Goal: Task Accomplishment & Management: Manage account settings

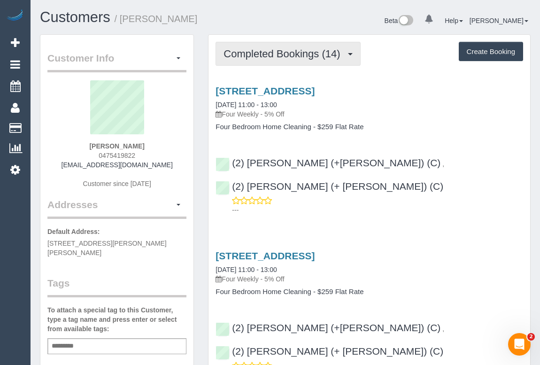
click at [250, 58] on span "Completed Bookings (14)" at bounding box center [283, 54] width 121 height 12
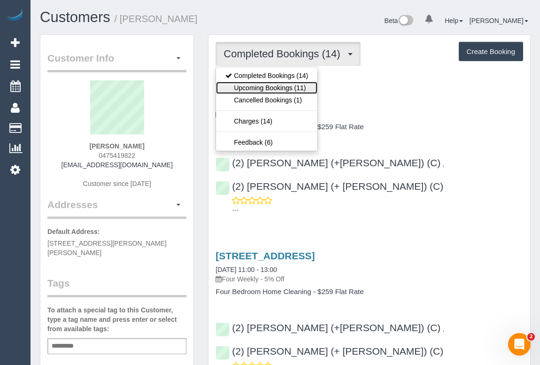
click at [283, 88] on link "Upcoming Bookings (11)" at bounding box center [266, 88] width 101 height 12
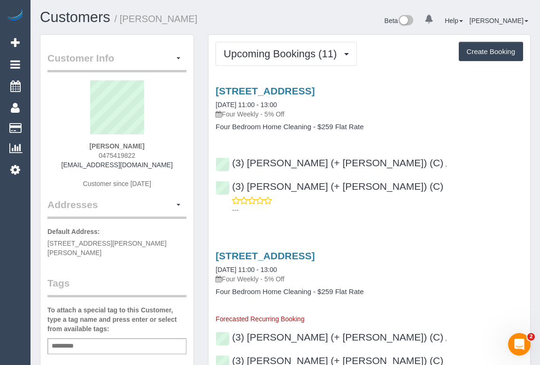
click at [319, 191] on div "26 Spectrum Way, Coburg North, VIC 3058 03/09/2025 11:00 - 13:00 Four Weekly - …" at bounding box center [369, 147] width 322 height 141
click at [309, 89] on link "26 Spectrum Way, Coburg North, VIC 3058" at bounding box center [264, 90] width 99 height 11
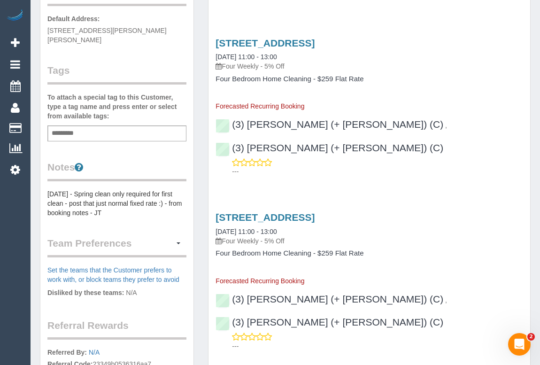
scroll to position [170, 0]
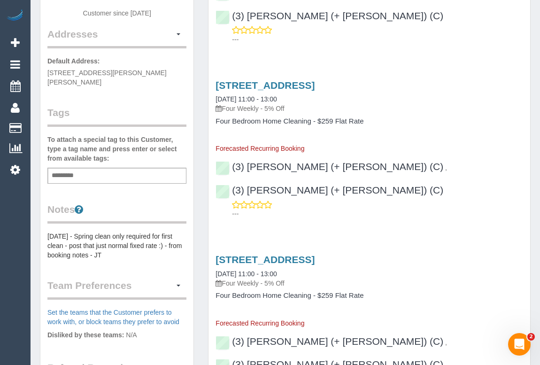
click at [48, 231] on pre "[DATE] - Spring clean only required for first clean - post that just normal fix…" at bounding box center [116, 245] width 139 height 28
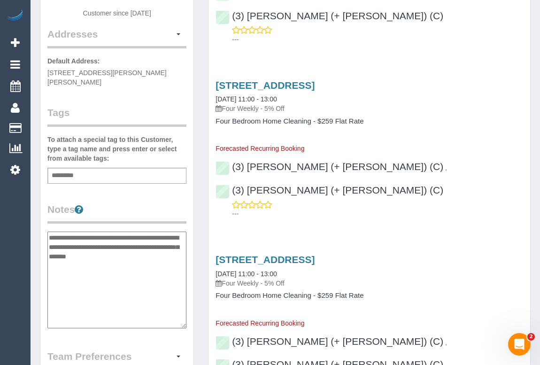
click at [49, 231] on textarea "**********" at bounding box center [116, 279] width 139 height 97
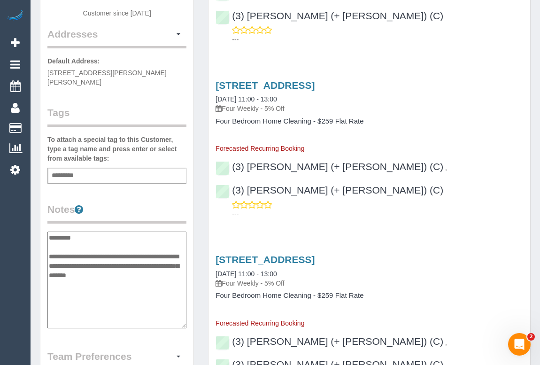
click at [97, 231] on textarea "**********" at bounding box center [116, 279] width 139 height 97
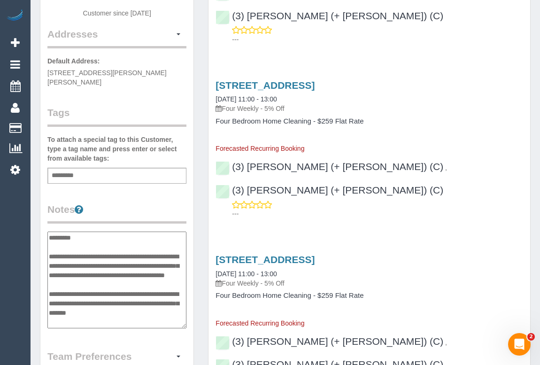
click at [121, 275] on textarea "**********" at bounding box center [116, 279] width 139 height 97
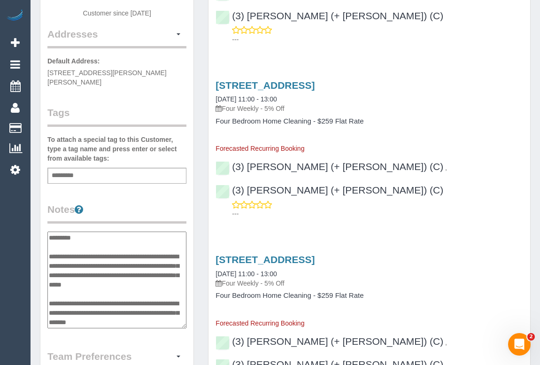
type textarea "**********"
click at [179, 202] on legend "Notes" at bounding box center [116, 212] width 139 height 21
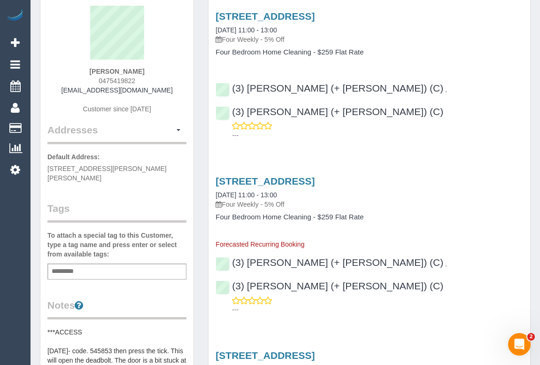
scroll to position [0, 0]
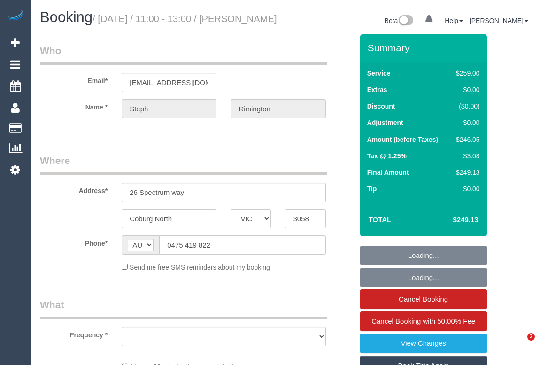
select select "VIC"
select select "object:536"
select select "string:stripe-pm_1PeVgG2GScqysDRVurpRmJOT"
select select "number:28"
select select "number:16"
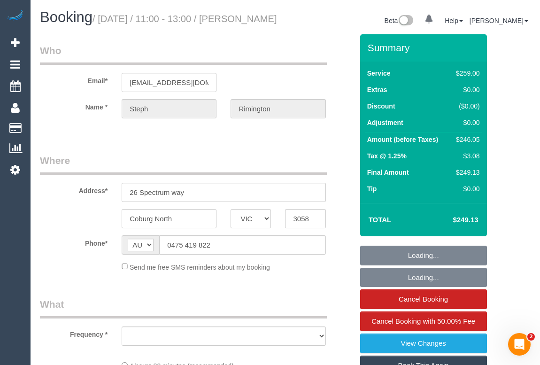
select select "number:18"
select select "number:22"
select select "number:34"
select select "number:26"
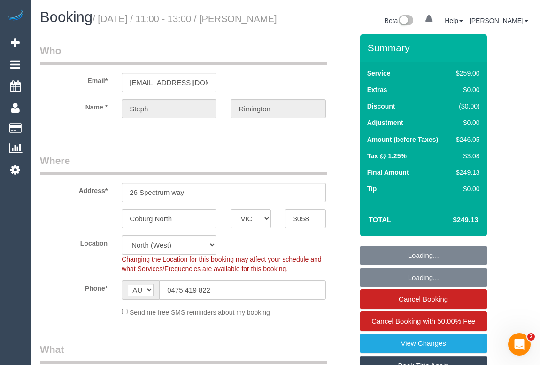
select select "object:806"
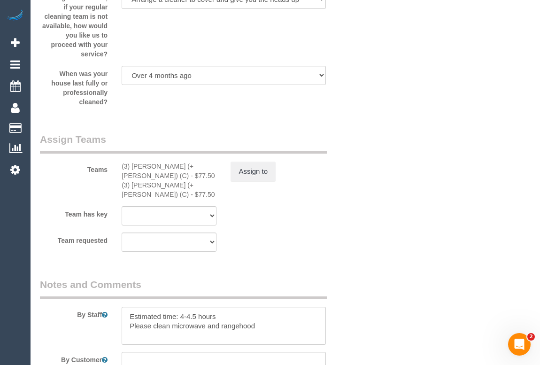
scroll to position [1621, 0]
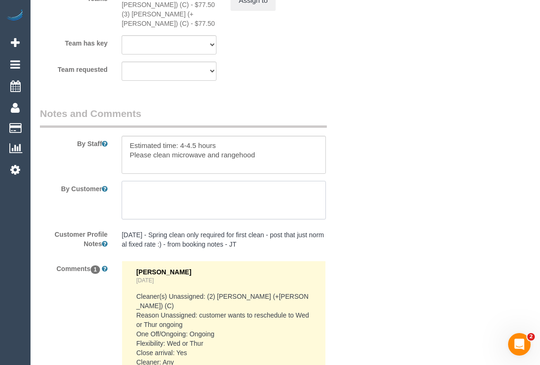
click at [166, 212] on textarea at bounding box center [224, 200] width 204 height 38
click at [179, 208] on textarea at bounding box center [224, 200] width 204 height 38
paste textarea "code. 545853 then press the tick. This will open the deadbolt. The door is a bi…"
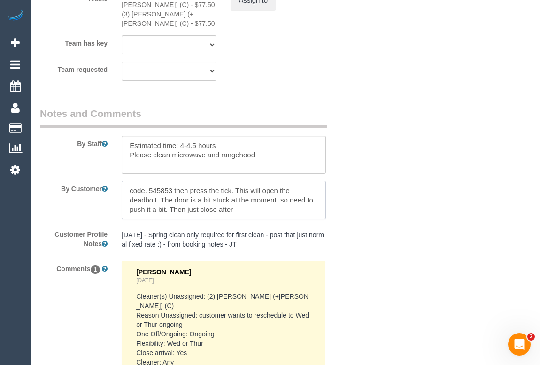
click at [132, 202] on textarea at bounding box center [224, 200] width 204 height 38
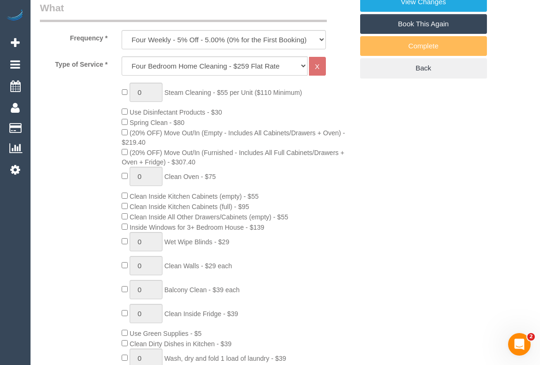
scroll to position [85, 0]
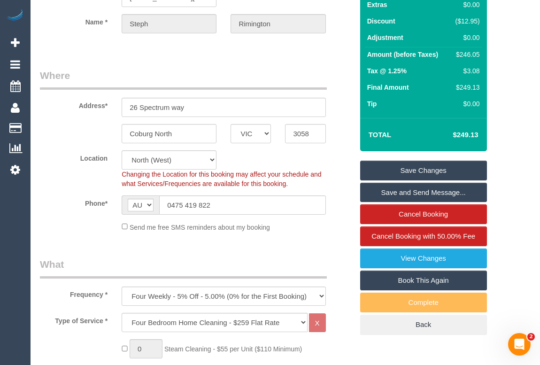
type textarea "Code. 545853 then press the tick. This will open the deadbolt. The door is a bi…"
click at [425, 180] on link "Save Changes" at bounding box center [423, 171] width 127 height 20
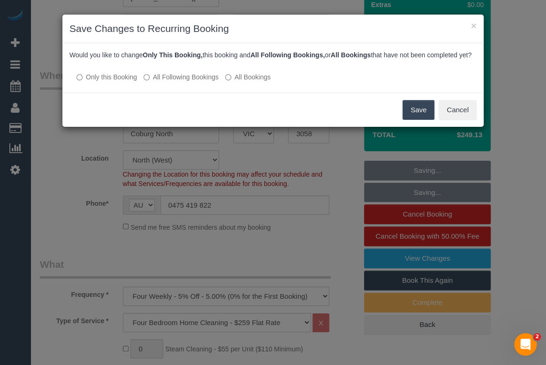
click at [161, 82] on label "All Following Bookings" at bounding box center [181, 76] width 75 height 9
click at [413, 120] on button "Save" at bounding box center [419, 110] width 32 height 20
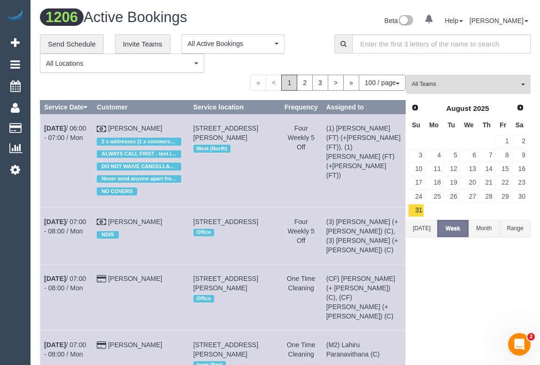
click at [523, 84] on span "button" at bounding box center [523, 85] width 4 height 2
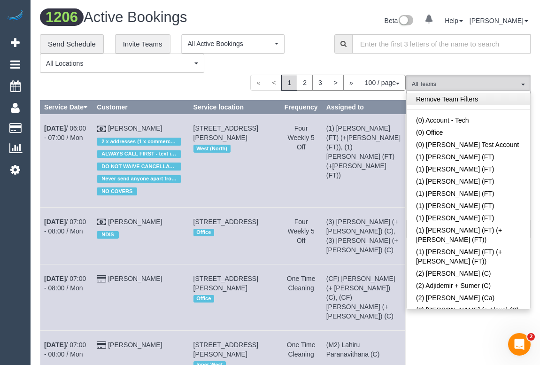
click at [459, 101] on link "Remove Team Filters" at bounding box center [467, 99] width 123 height 12
click at [308, 45] on div "**********" at bounding box center [180, 53] width 280 height 39
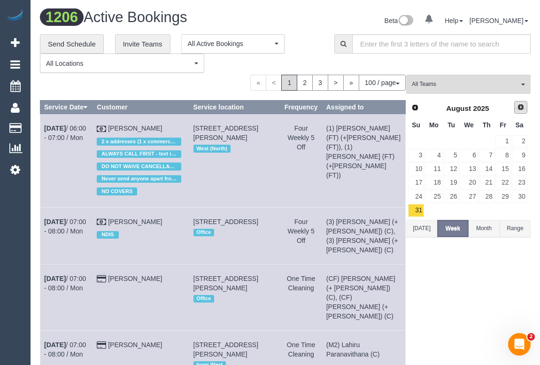
click at [521, 105] on span "Next" at bounding box center [521, 107] width 8 height 8
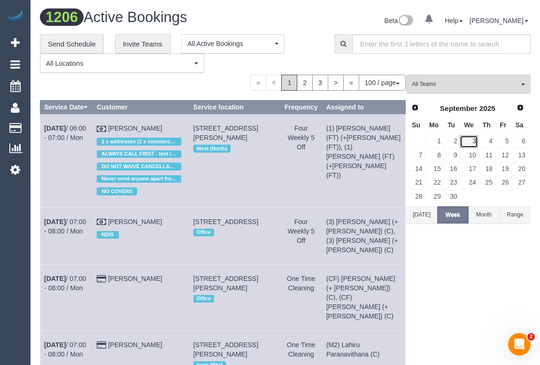
click at [472, 137] on link "3" at bounding box center [469, 141] width 18 height 13
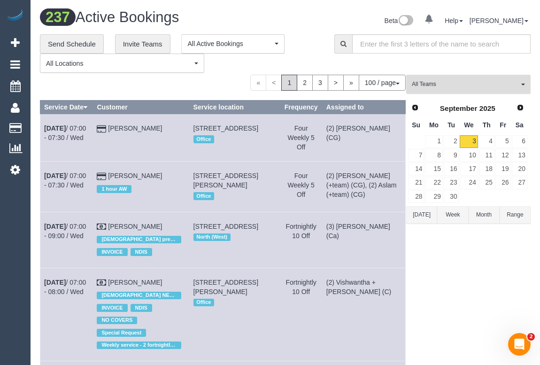
click at [452, 91] on button "All Teams" at bounding box center [468, 84] width 124 height 19
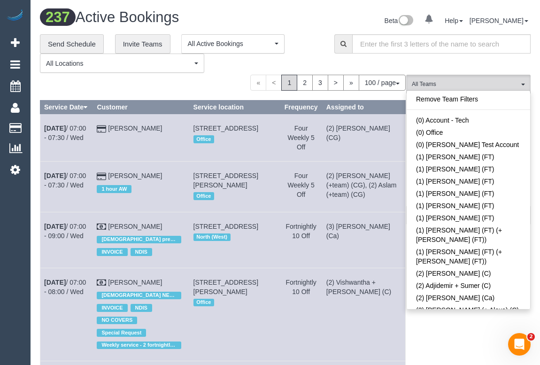
click at [311, 43] on div "**********" at bounding box center [180, 53] width 280 height 39
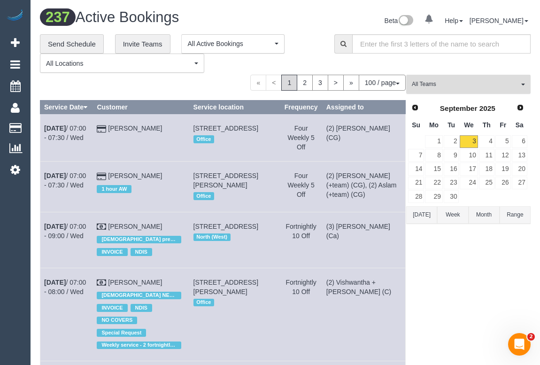
click at [452, 78] on button "All Teams" at bounding box center [468, 84] width 124 height 19
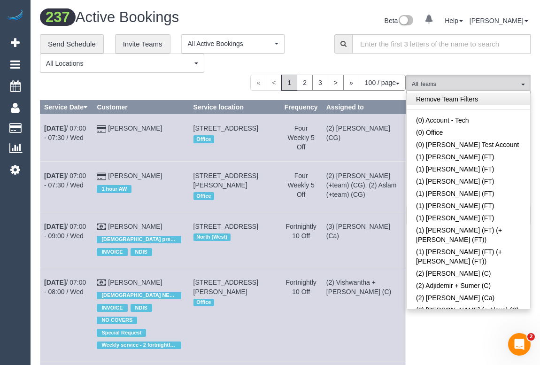
click at [453, 99] on link "Remove Team Filters" at bounding box center [467, 99] width 123 height 12
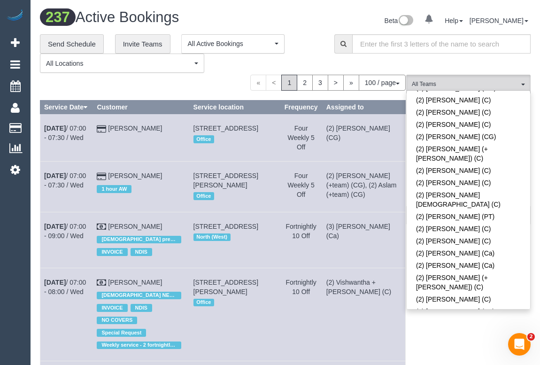
click at [476, 354] on link "(2) Vishwantha + [PERSON_NAME] (C)" at bounding box center [467, 365] width 123 height 22
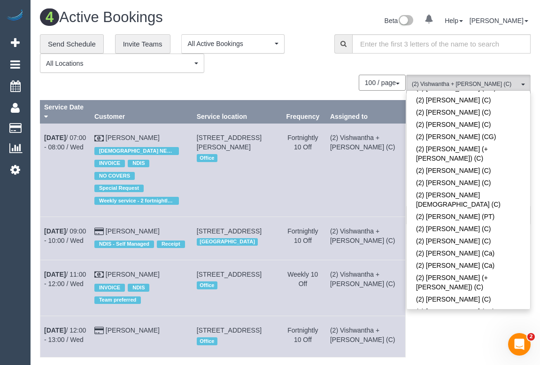
drag, startPoint x: 282, startPoint y: 68, endPoint x: 294, endPoint y: 83, distance: 18.7
click at [282, 68] on div "**********" at bounding box center [180, 53] width 280 height 39
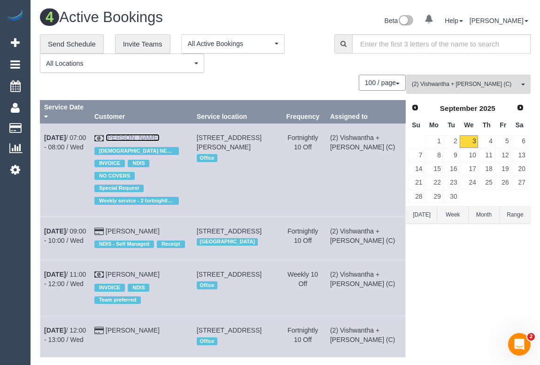
click at [129, 134] on link "Sarah Matthews" at bounding box center [133, 138] width 54 height 8
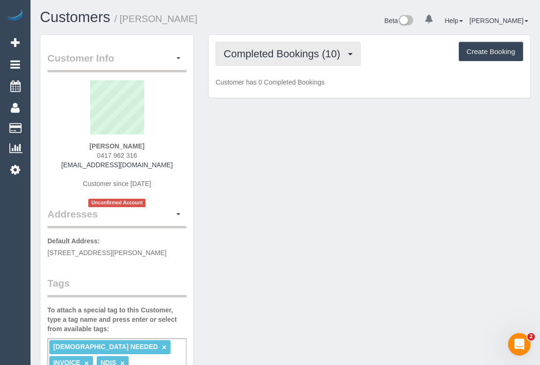
click at [267, 46] on button "Completed Bookings (10)" at bounding box center [287, 54] width 145 height 24
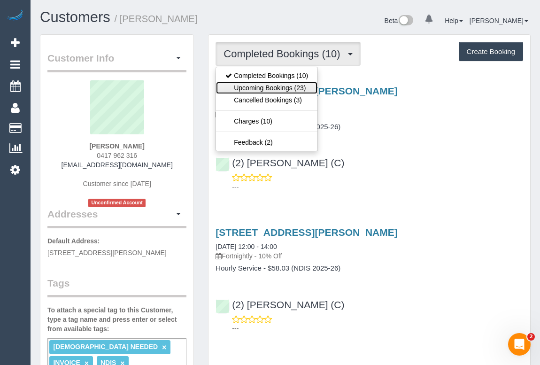
click at [268, 87] on link "Upcoming Bookings (23)" at bounding box center [266, 88] width 101 height 12
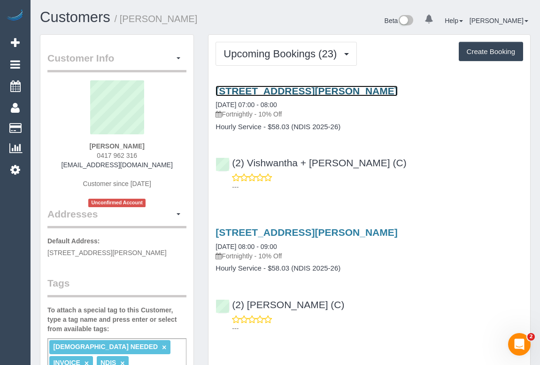
click at [307, 89] on link "4 Bayles Court, Donvale, VIC 3111" at bounding box center [306, 90] width 182 height 11
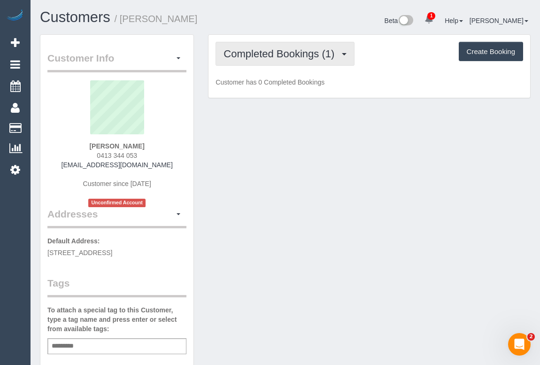
click at [277, 56] on span "Completed Bookings (1)" at bounding box center [280, 54] width 115 height 12
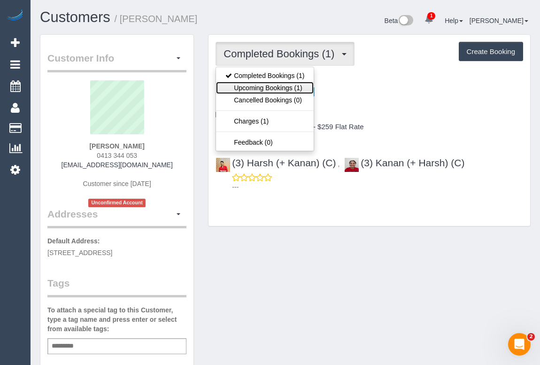
click at [269, 88] on link "Upcoming Bookings (1)" at bounding box center [265, 88] width 98 height 12
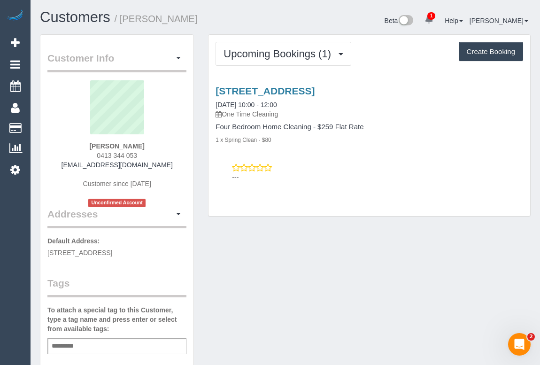
click at [338, 146] on div "61 First St, Black Rock, VIC 3193 11/09/2025 10:00 - 12:00 One Time Cleaning Fo…" at bounding box center [369, 131] width 322 height 108
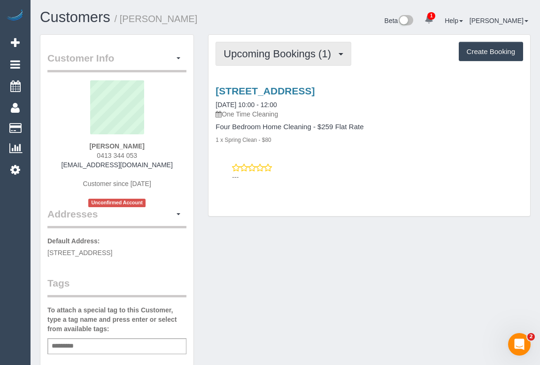
click at [281, 56] on span "Upcoming Bookings (1)" at bounding box center [279, 54] width 112 height 12
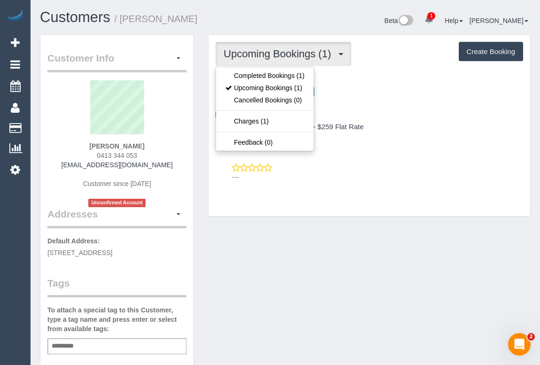
click at [433, 195] on div "Upcoming Bookings (1) Completed Bookings (1) Upcoming Bookings (1) Cancelled Bo…" at bounding box center [369, 126] width 322 height 182
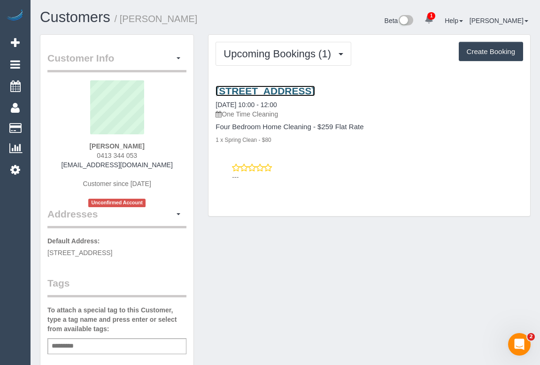
click at [314, 91] on link "61 First St, Black Rock, VIC 3193" at bounding box center [264, 90] width 99 height 11
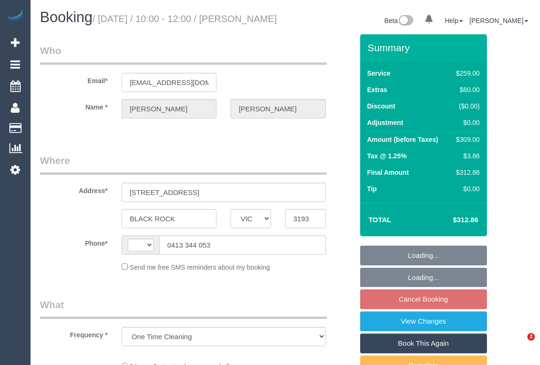
select select "VIC"
select select "string:stripe-pm_1S2Mvt2GScqysDRVOKWg5vpq"
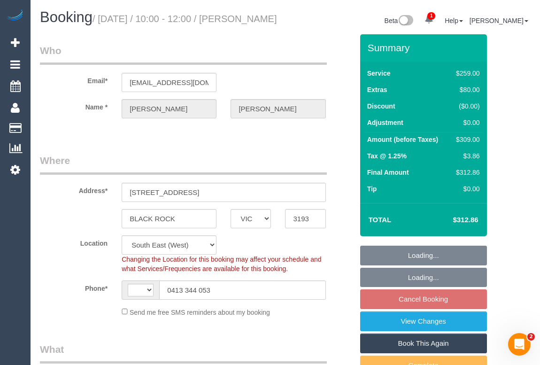
select select "object:538"
select select "string:AU"
select select "number:28"
select select "number:14"
select select "number:18"
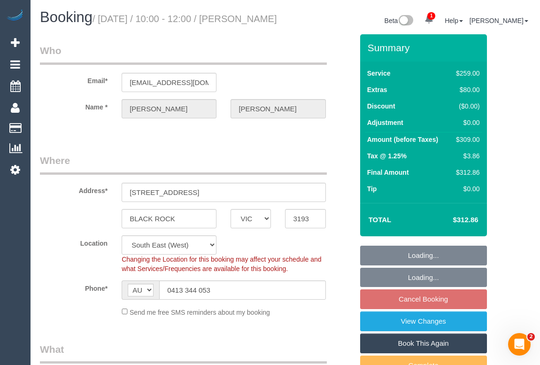
select select "number:24"
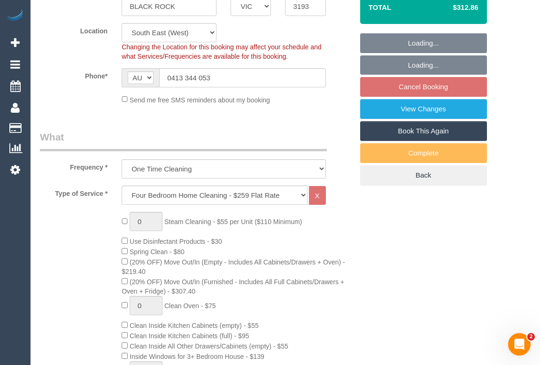
select select "spot3"
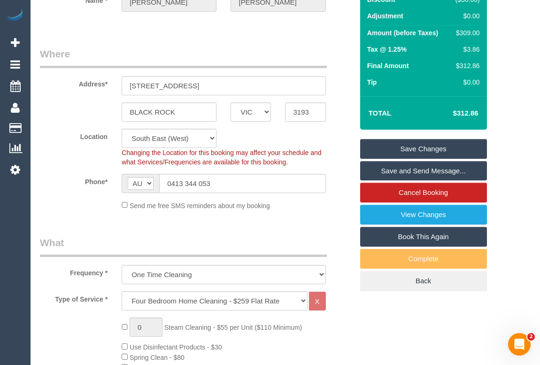
scroll to position [85, 0]
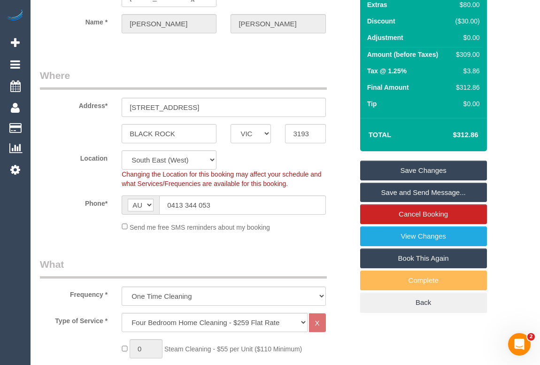
click at [404, 246] on link "View Changes" at bounding box center [423, 236] width 127 height 20
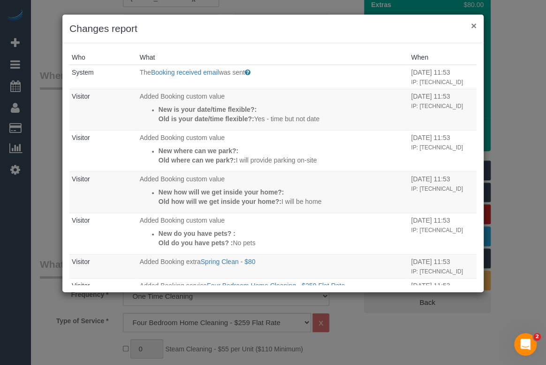
click at [474, 26] on button "×" at bounding box center [474, 26] width 6 height 10
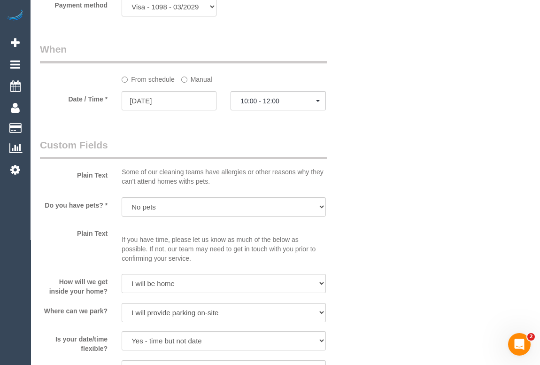
scroll to position [1024, 0]
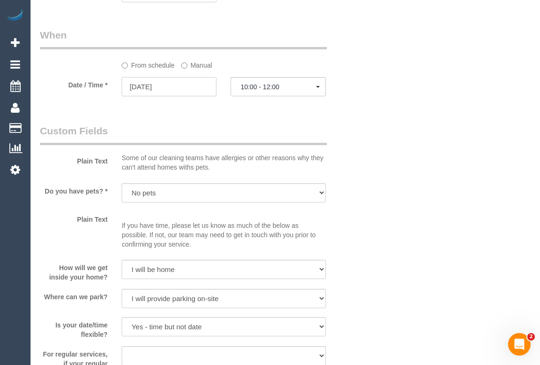
click at [159, 96] on input "11/09/2025" at bounding box center [169, 86] width 95 height 19
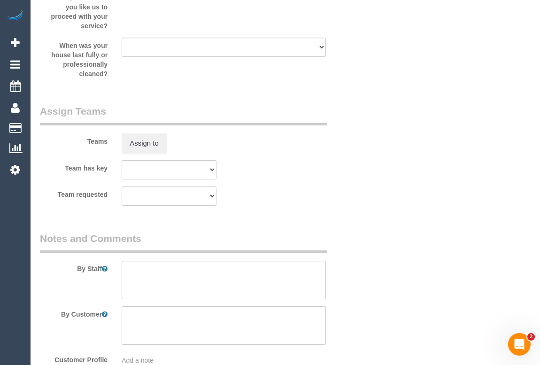
scroll to position [1408, 0]
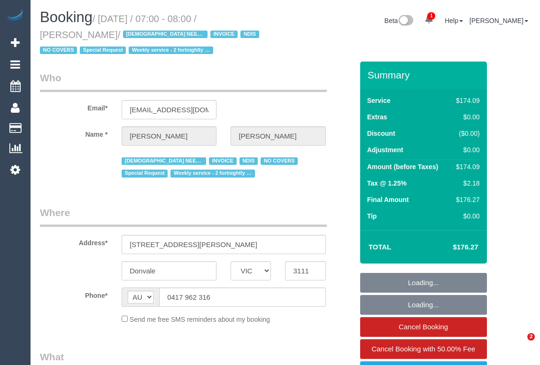
select select "VIC"
select select "180"
select select "number:28"
select select "number:14"
select select "number:19"
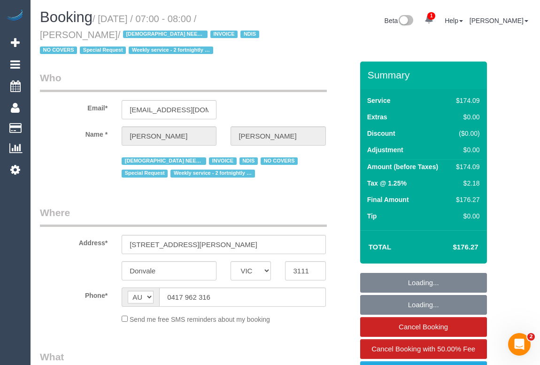
select select "number:25"
select select "number:35"
select select "number:11"
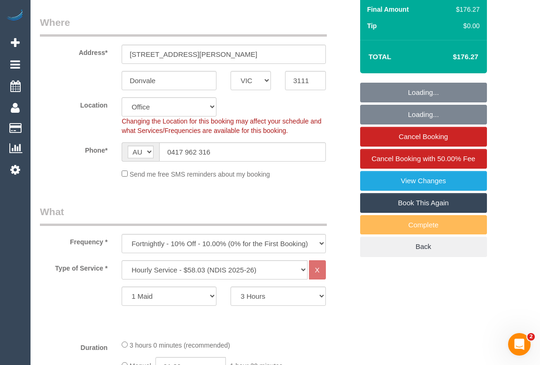
select select "object:812"
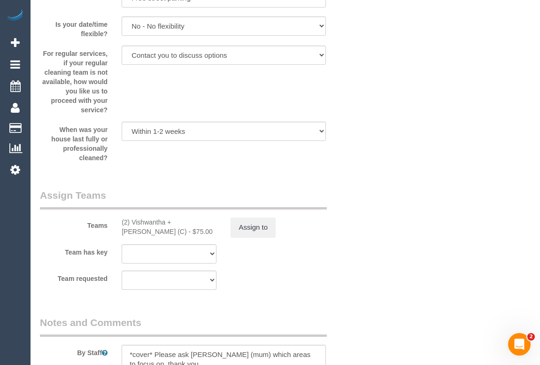
scroll to position [1152, 0]
click at [252, 225] on button "Assign to" at bounding box center [252, 227] width 45 height 20
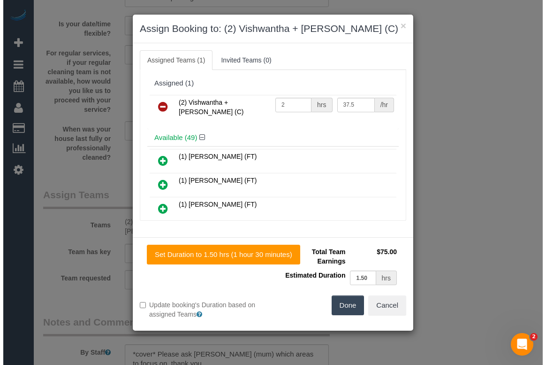
scroll to position [1142, 0]
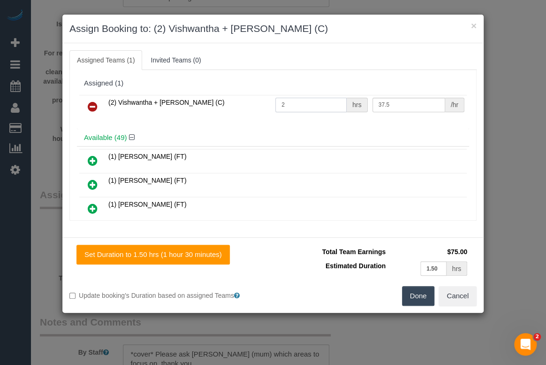
drag, startPoint x: 298, startPoint y: 107, endPoint x: 240, endPoint y: 99, distance: 57.8
click at [240, 99] on tr "(2) Vishwantha + Madhushika (C) 2 hrs 37.5 /hr" at bounding box center [273, 107] width 388 height 24
type input "3"
click at [421, 297] on button "Done" at bounding box center [418, 296] width 33 height 20
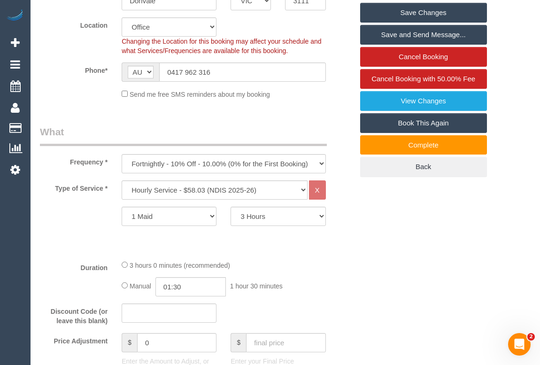
scroll to position [213, 0]
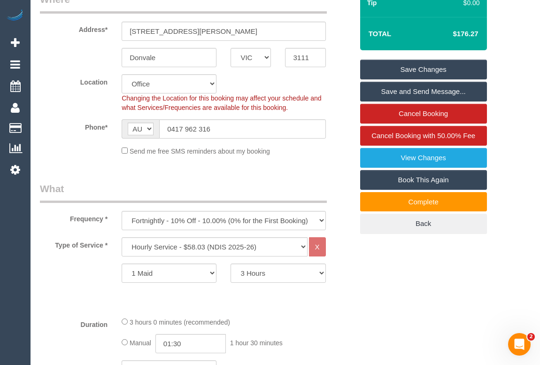
click at [414, 66] on link "Save Changes" at bounding box center [423, 70] width 127 height 20
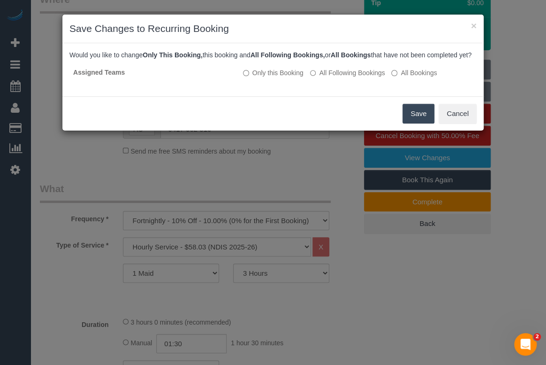
click at [414, 123] on button "Save" at bounding box center [419, 114] width 32 height 20
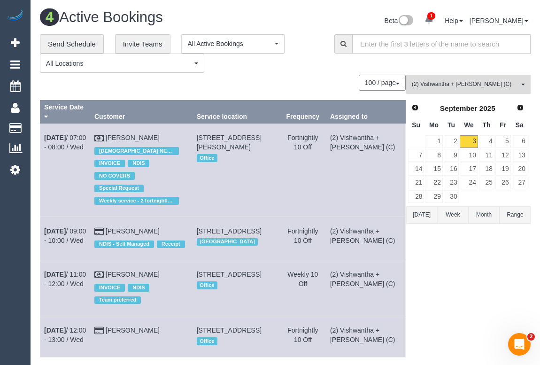
click at [444, 84] on span "(2) Vishwantha + Madhushika (C)" at bounding box center [465, 84] width 107 height 8
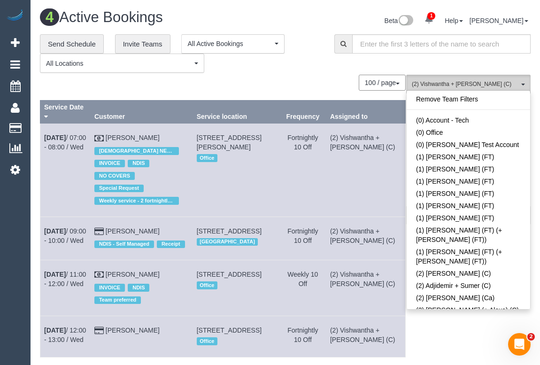
scroll to position [872, 0]
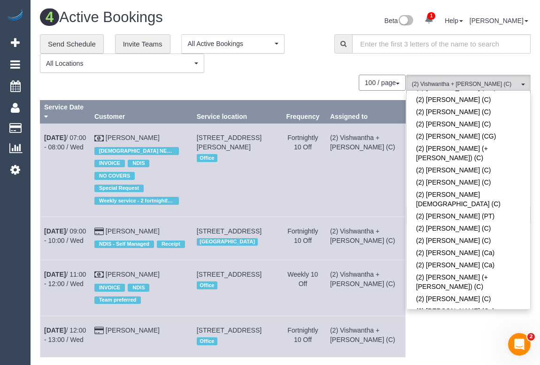
click at [516, 356] on span at bounding box center [519, 359] width 7 height 7
click at [293, 76] on div "100 / page 10 / page 20 / page 30 / page 40 / page 50 / page 100 / page" at bounding box center [223, 83] width 366 height 16
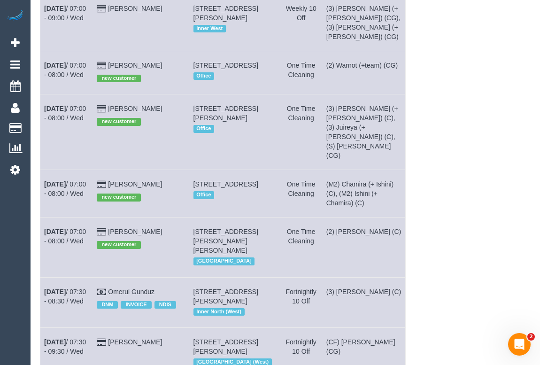
scroll to position [0, 0]
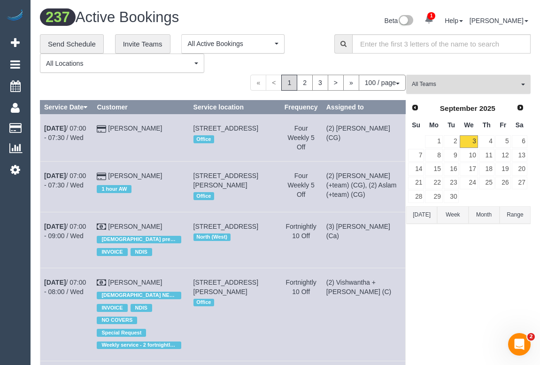
click at [434, 86] on span "All Teams" at bounding box center [465, 84] width 107 height 8
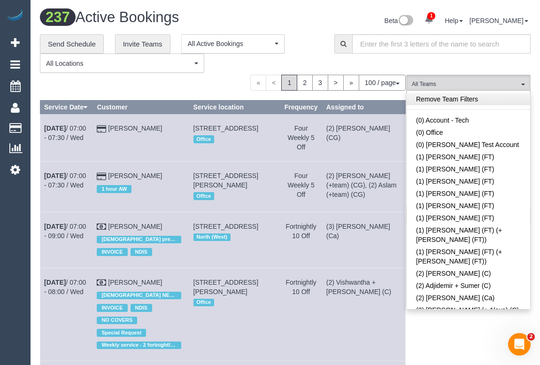
click at [470, 102] on link "Remove Team Filters" at bounding box center [467, 99] width 123 height 12
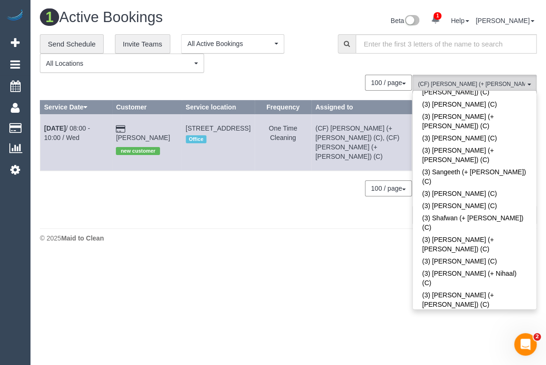
click at [107, 233] on div "© 2025 Maid to Clean" at bounding box center [288, 237] width 497 height 9
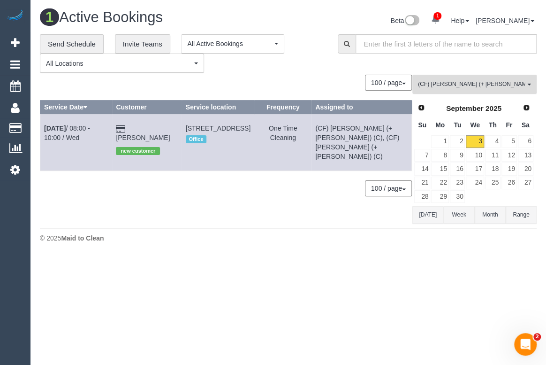
click at [455, 84] on span "(CF) Darly (+ Karina) (C)" at bounding box center [471, 84] width 107 height 8
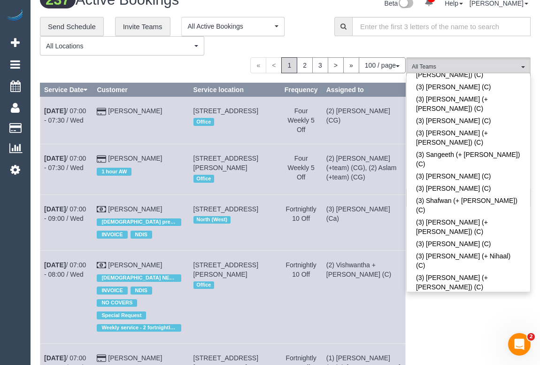
scroll to position [835, 0]
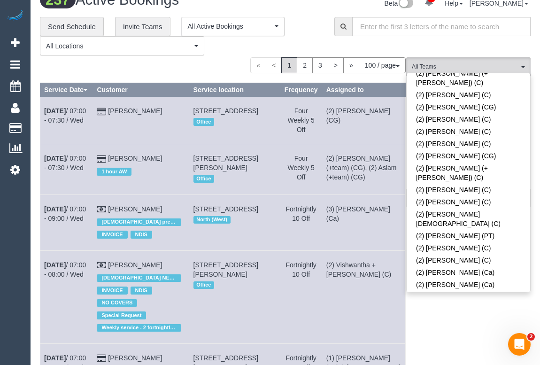
click at [451, 337] on link "(2) Syed Razvi (CG)" at bounding box center [467, 343] width 123 height 12
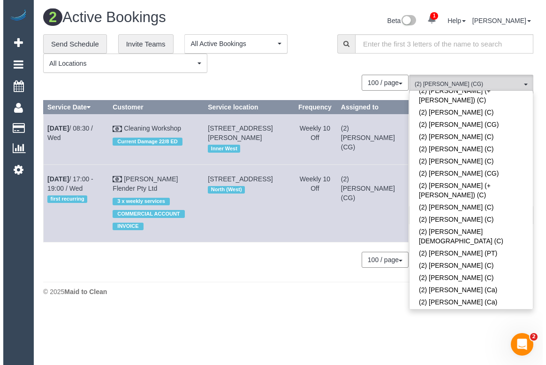
scroll to position [0, 0]
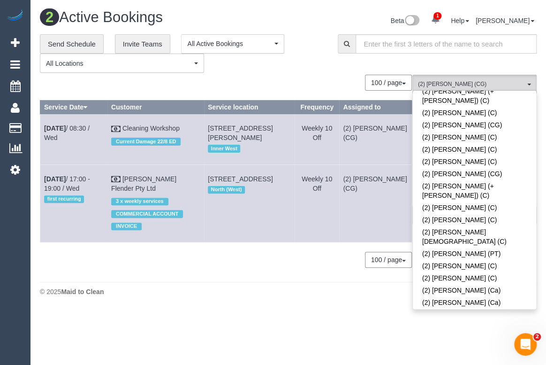
click at [233, 289] on footer "© 2025 Maid to Clean" at bounding box center [288, 291] width 497 height 19
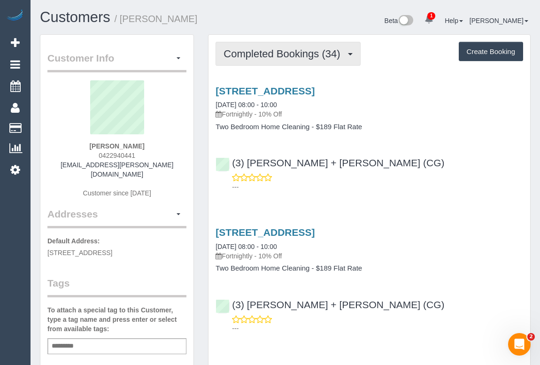
click at [267, 49] on span "Completed Bookings (34)" at bounding box center [283, 54] width 121 height 12
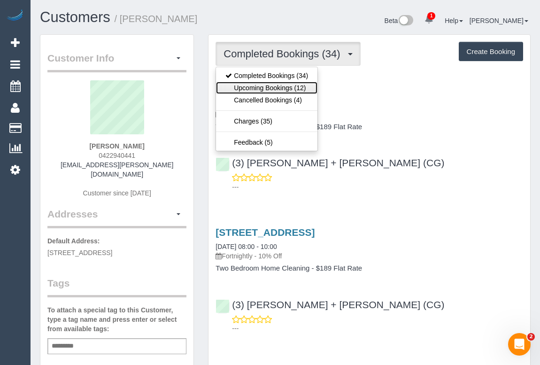
click at [270, 87] on link "Upcoming Bookings (12)" at bounding box center [266, 88] width 101 height 12
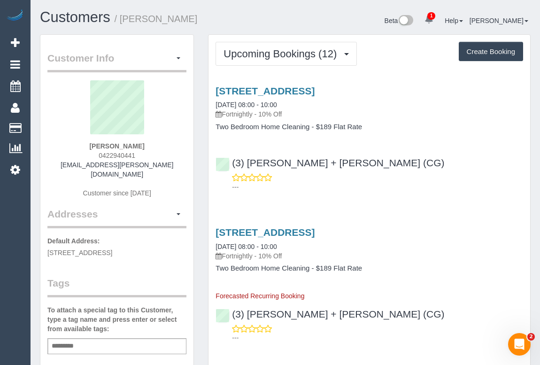
click at [449, 166] on div "(3) Bansari + Bhavesh (CG) ---" at bounding box center [369, 170] width 322 height 42
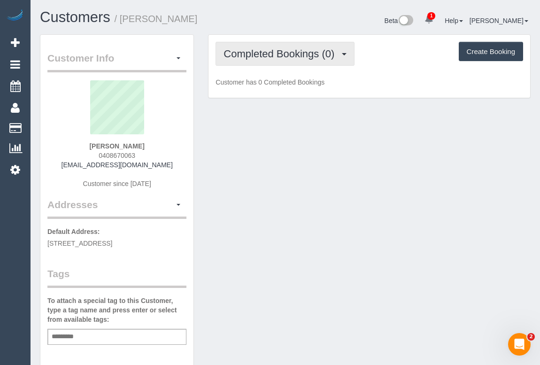
click at [276, 52] on span "Completed Bookings (0)" at bounding box center [280, 54] width 115 height 12
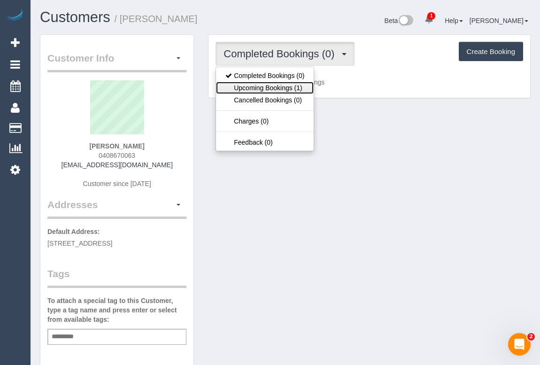
click at [267, 90] on link "Upcoming Bookings (1)" at bounding box center [265, 88] width 98 height 12
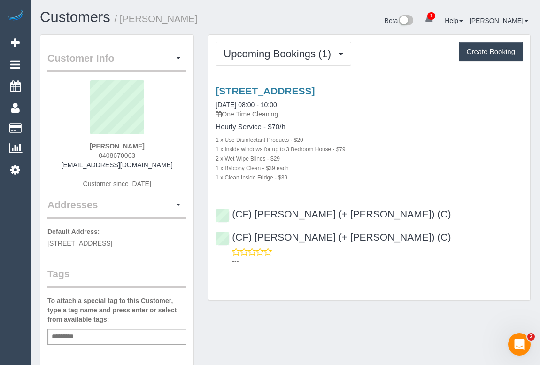
click at [387, 181] on div "1 x Clean Inside Fridge - $39" at bounding box center [368, 176] width 307 height 9
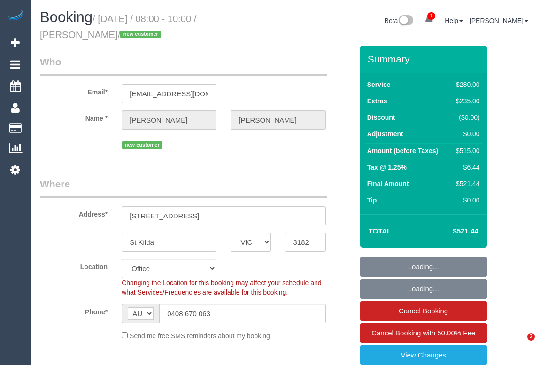
select select "VIC"
select select "number:27"
select select "number:14"
select select "number:19"
select select "number:22"
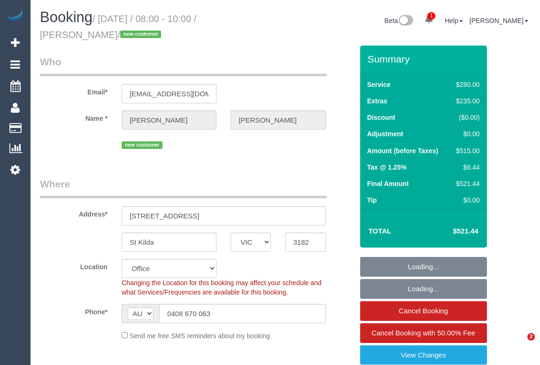
select select "number:26"
select select "2"
select select "object:2239"
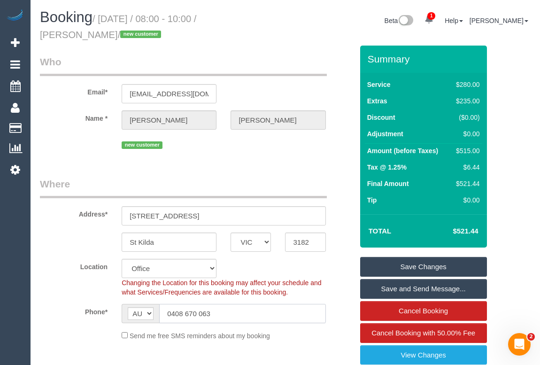
drag, startPoint x: 210, startPoint y: 311, endPoint x: 108, endPoint y: 313, distance: 101.9
click at [108, 313] on div "Phone* AF AL DZ AD AO AI AQ AG AR AM AW AU AT AZ BS BH BD BB BY BE BZ BJ BM BT …" at bounding box center [196, 313] width 327 height 19
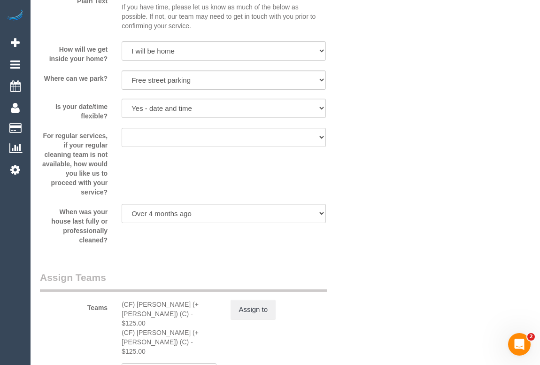
scroll to position [1365, 0]
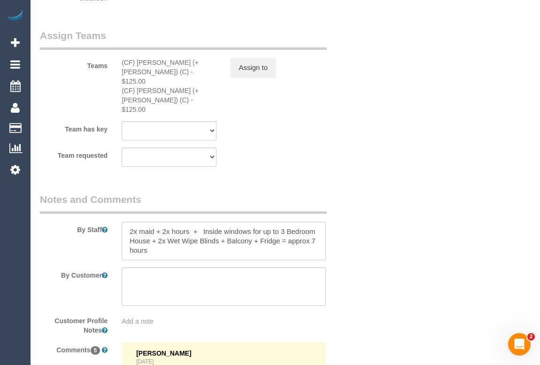
scroll to position [1621, 0]
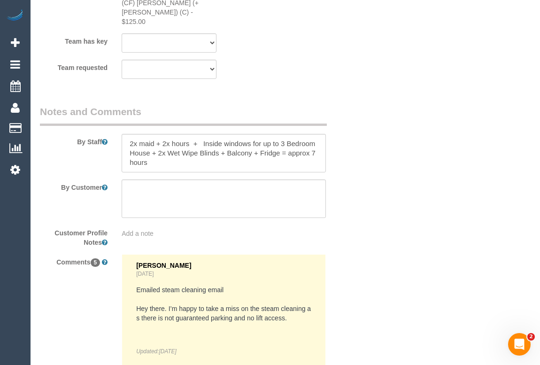
click at [300, 36] on sui-booking-teams "Teams (CF) Darly (+ Karina) (C) - $125.00 (CF) Karina (+ Darly) (C) - $125.00 A…" at bounding box center [196, 10] width 313 height 138
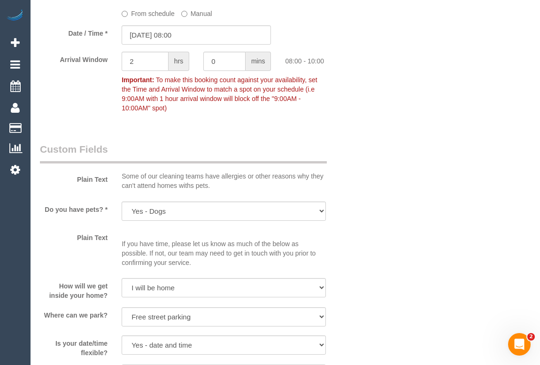
scroll to position [981, 0]
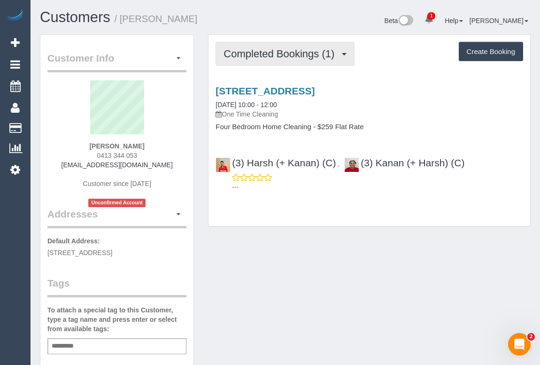
click at [277, 52] on span "Completed Bookings (1)" at bounding box center [280, 54] width 115 height 12
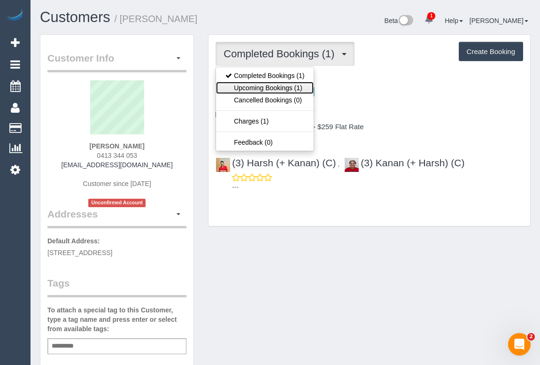
click at [268, 85] on link "Upcoming Bookings (1)" at bounding box center [265, 88] width 98 height 12
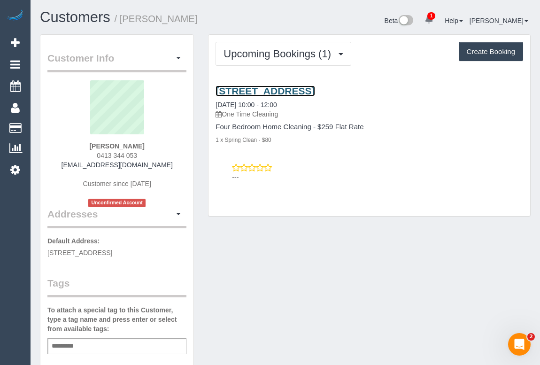
click at [314, 86] on link "[STREET_ADDRESS]" at bounding box center [264, 90] width 99 height 11
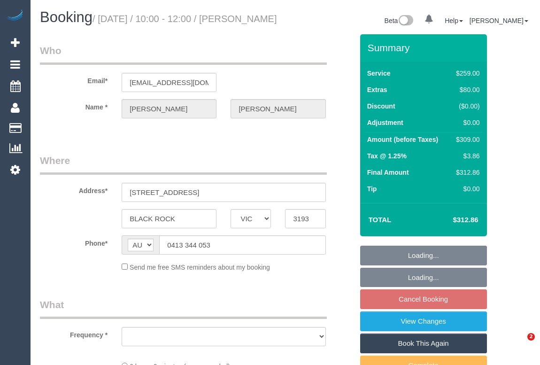
select select "VIC"
select select "string:stripe-pm_1S2Mvt2GScqysDRVOKWg5vpq"
select select "number:28"
select select "number:14"
select select "number:18"
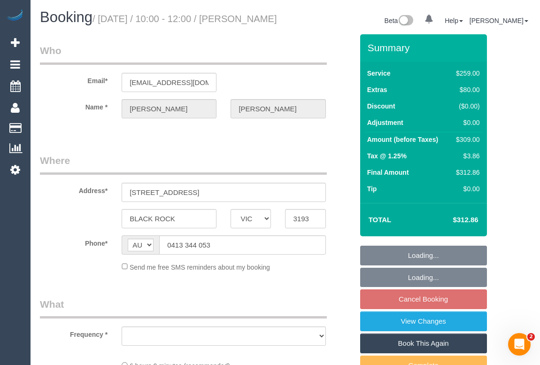
select select "number:24"
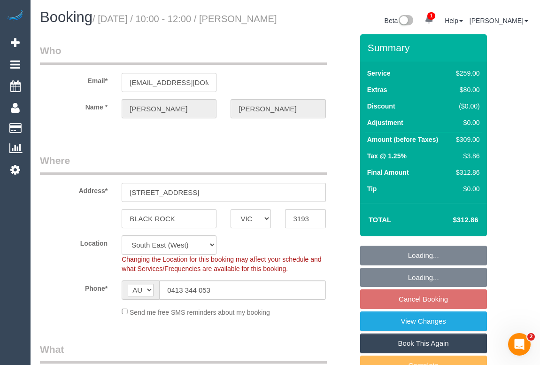
select select "object:780"
select select "spot3"
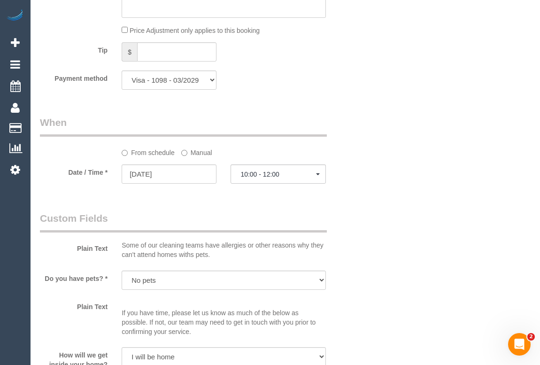
scroll to position [1036, 0]
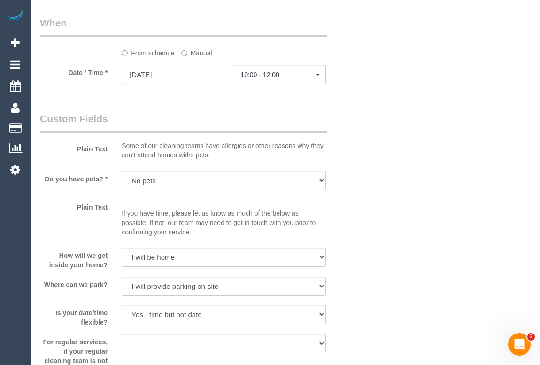
click at [163, 84] on input "[DATE]" at bounding box center [169, 74] width 95 height 19
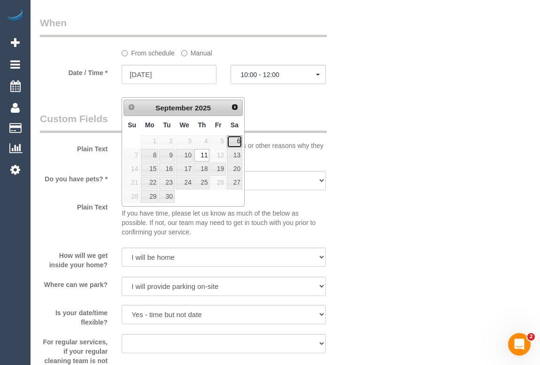
click at [237, 143] on link "6" at bounding box center [234, 141] width 15 height 13
type input "[DATE]"
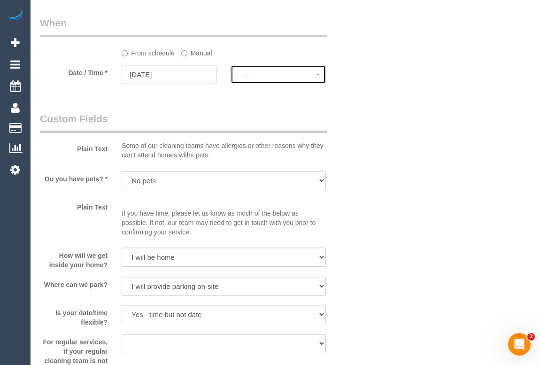
click at [257, 78] on span "--:--" at bounding box center [277, 75] width 75 height 8
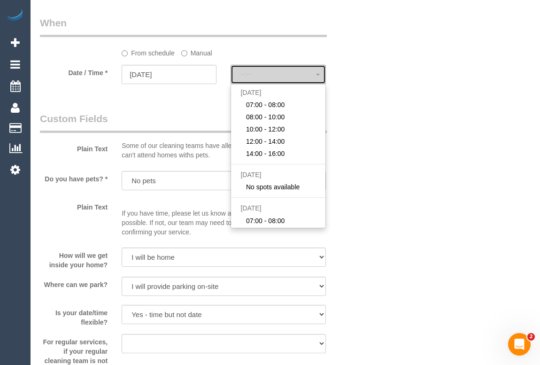
select select "spot18"
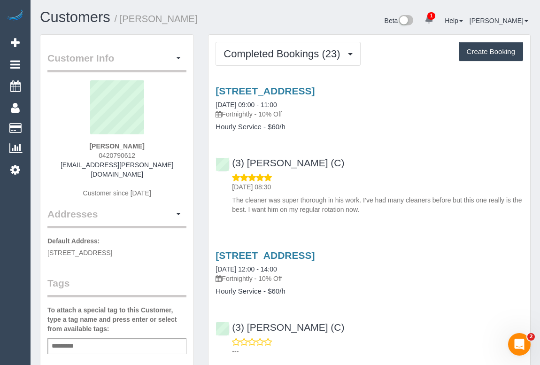
click at [356, 142] on div "[STREET_ADDRESS] [DATE] 09:00 - 11:00 Fortnightly - 10% Off Hourly Service - $6…" at bounding box center [369, 147] width 322 height 141
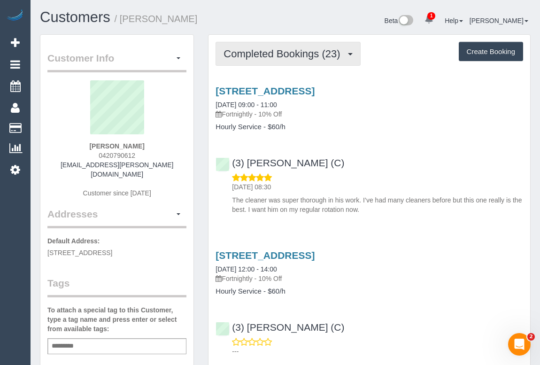
click at [286, 56] on span "Completed Bookings (23)" at bounding box center [283, 54] width 121 height 12
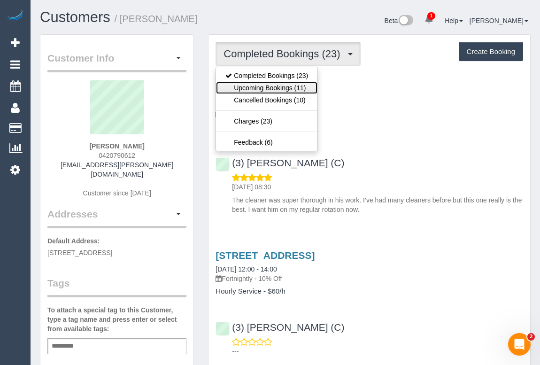
click at [274, 92] on link "Upcoming Bookings (11)" at bounding box center [266, 88] width 101 height 12
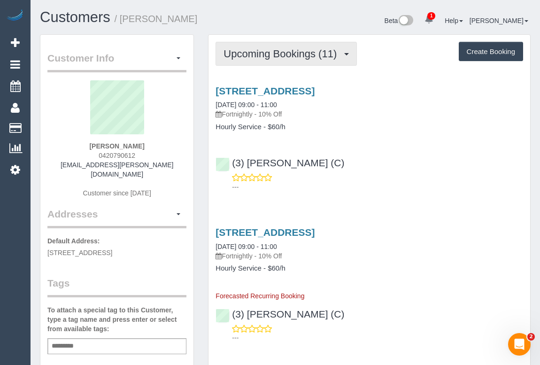
click at [272, 52] on span "Upcoming Bookings (11)" at bounding box center [282, 54] width 118 height 12
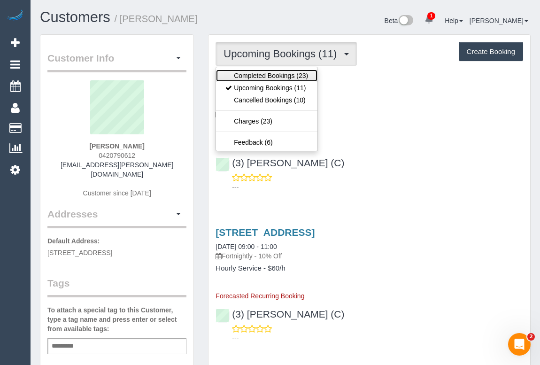
click at [265, 75] on link "Completed Bookings (23)" at bounding box center [266, 75] width 101 height 12
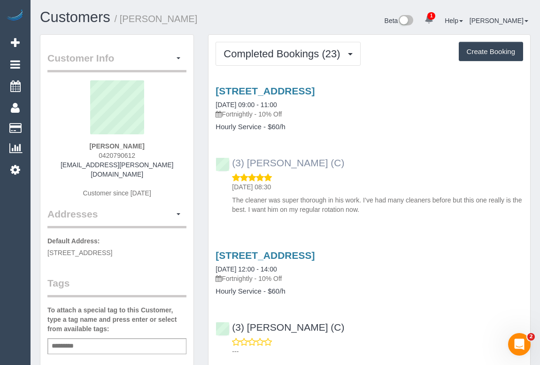
drag, startPoint x: 335, startPoint y: 164, endPoint x: 232, endPoint y: 164, distance: 103.3
click at [232, 164] on div "(3) Murat Karaman (C) 02/09/2025 08:30 The cleaner was super thorough in his wo…" at bounding box center [369, 181] width 322 height 65
copy link "(3) [PERSON_NAME] (C)"
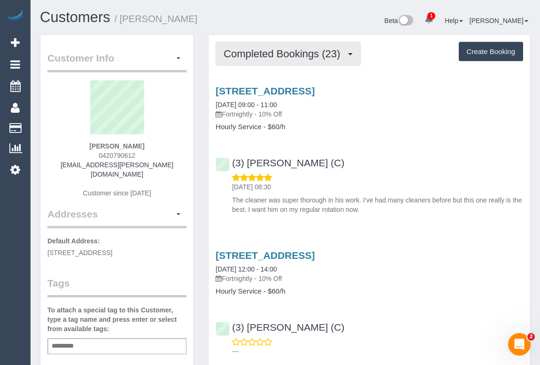
click at [256, 53] on span "Completed Bookings (23)" at bounding box center [283, 54] width 121 height 12
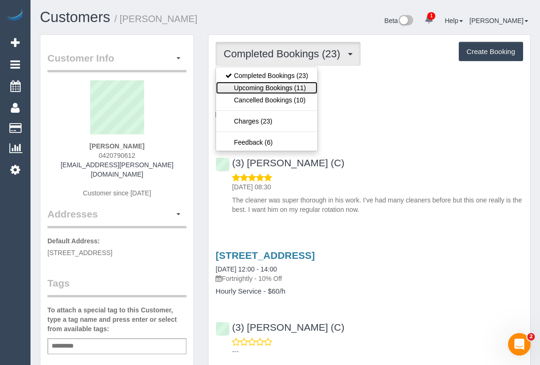
click at [253, 89] on link "Upcoming Bookings (11)" at bounding box center [266, 88] width 101 height 12
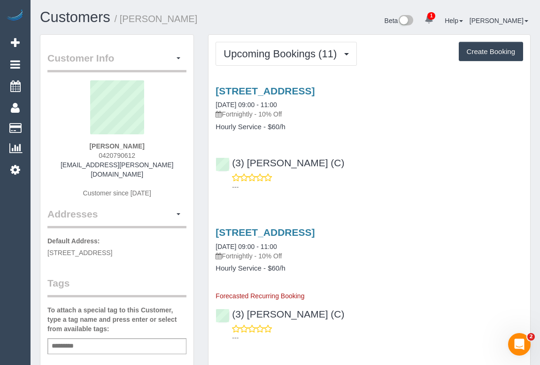
click at [92, 338] on div "Add a tag" at bounding box center [116, 346] width 139 height 16
type input "**********"
click at [109, 361] on em "Special Request" at bounding box center [82, 365] width 58 height 8
drag, startPoint x: 382, startPoint y: 131, endPoint x: 381, endPoint y: 155, distance: 23.5
click at [382, 131] on div "10 Map Road, Greenvale, VIC 3059 15/09/2025 09:00 - 11:00 Fortnightly - 10% Off…" at bounding box center [369, 136] width 322 height 118
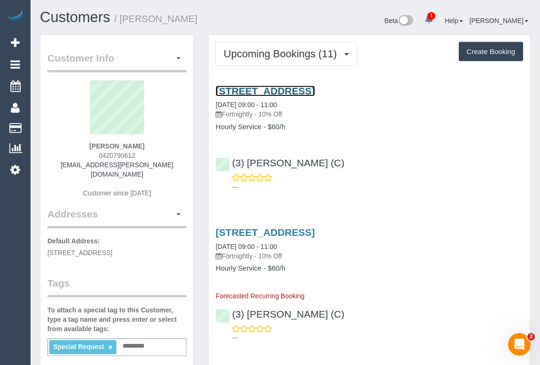
click at [299, 88] on link "10 Map Road, Greenvale, VIC 3059" at bounding box center [264, 90] width 99 height 11
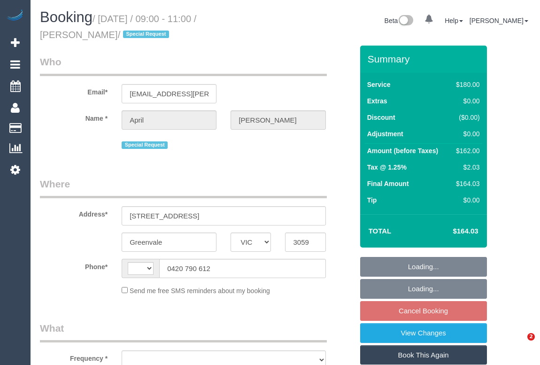
select select "VIC"
select select "string:AU"
select select "object:548"
select select "string:stripe-pm_1OujM22GScqysDRVV6ggUq2G"
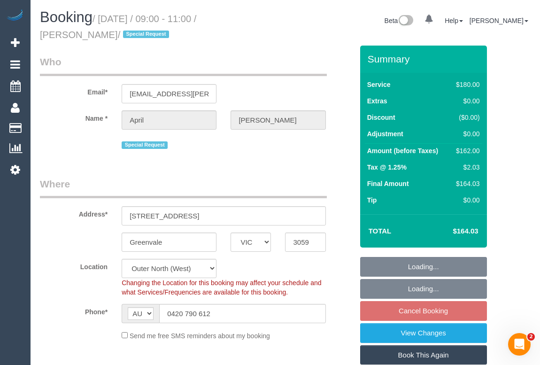
select select "180"
select select "number:27"
select select "number:19"
select select "number:33"
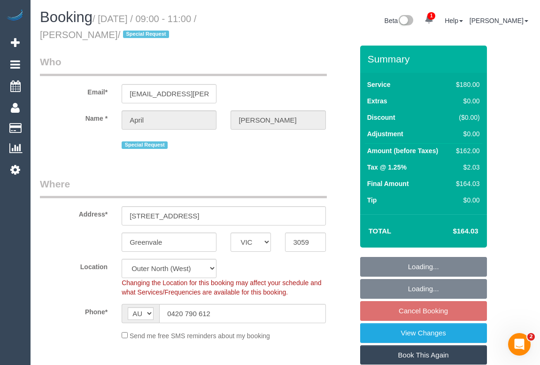
select select "object:863"
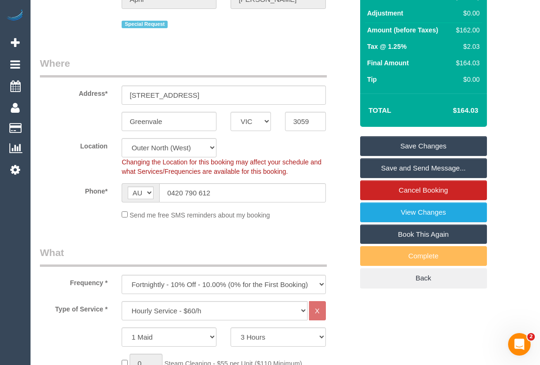
scroll to position [42, 0]
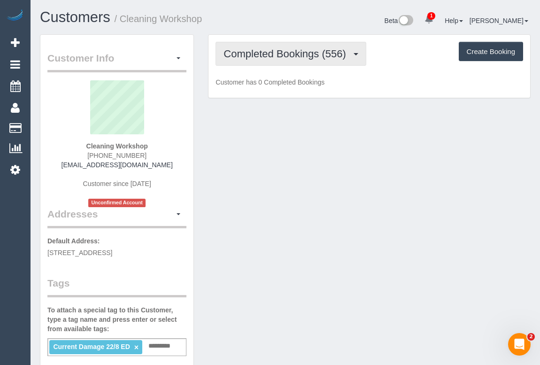
click at [268, 55] on span "Completed Bookings (556)" at bounding box center [286, 54] width 127 height 12
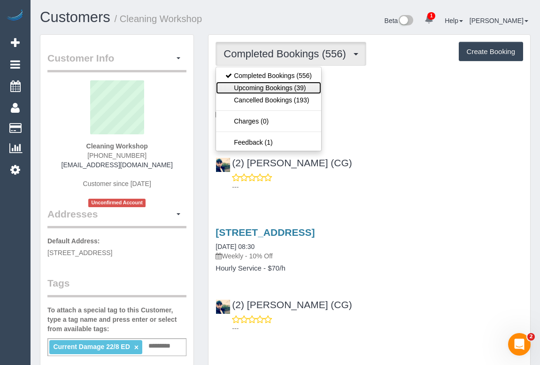
click at [268, 84] on link "Upcoming Bookings (39)" at bounding box center [268, 88] width 105 height 12
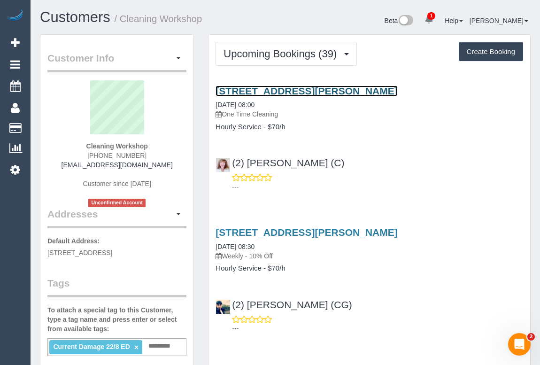
click at [299, 90] on link "[STREET_ADDRESS][PERSON_NAME]" at bounding box center [306, 90] width 182 height 11
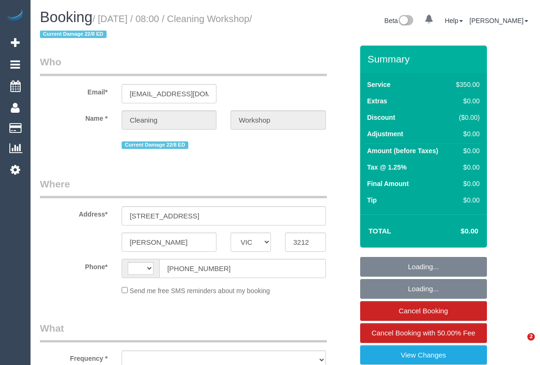
select select "VIC"
select select "number:28"
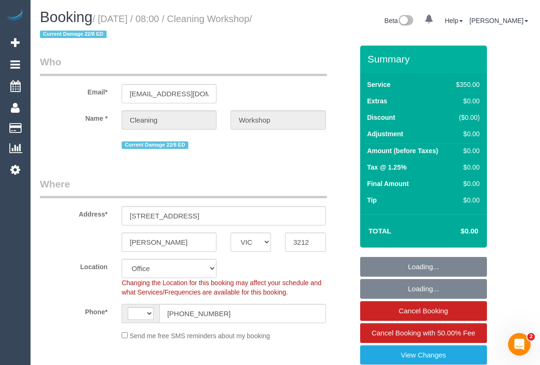
select select "string:AU"
select select "object:851"
select select "300"
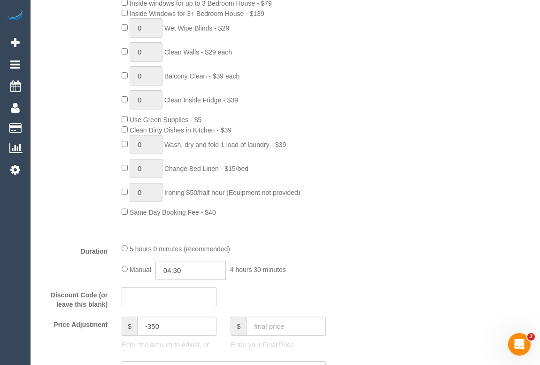
scroll to position [597, 0]
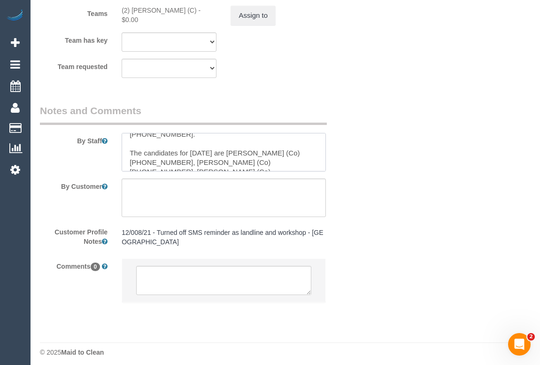
scroll to position [169, 0]
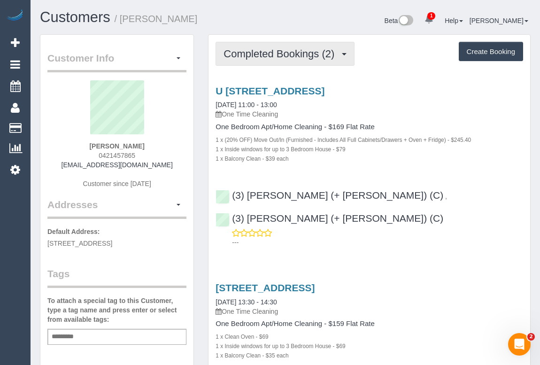
click at [287, 58] on span "Completed Bookings (2)" at bounding box center [280, 54] width 115 height 12
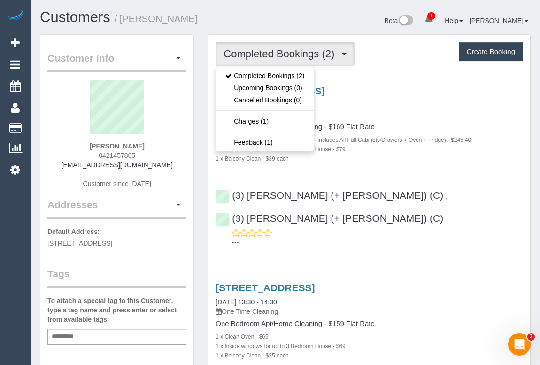
click at [452, 201] on div "(3) Liz (+ Tony) (C) , (3) Tony (+ Liz) (C) ---" at bounding box center [369, 214] width 322 height 65
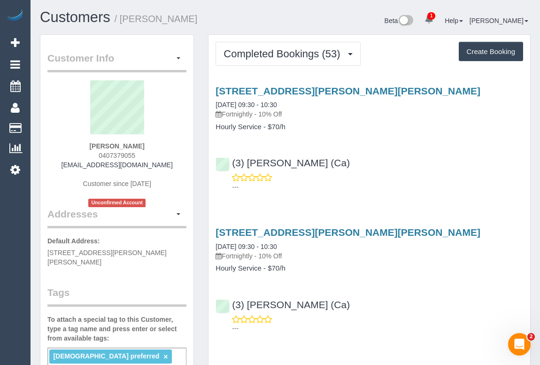
drag, startPoint x: 80, startPoint y: 164, endPoint x: 199, endPoint y: 167, distance: 119.7
copy div "[EMAIL_ADDRESS][DOMAIN_NAME] Customer since [DATE] Unconfirmed Account Addresses"
click at [180, 172] on div "[PERSON_NAME] 0407379055 [EMAIL_ADDRESS][DOMAIN_NAME] Customer since [DATE] Unc…" at bounding box center [116, 143] width 139 height 127
drag, startPoint x: 160, startPoint y: 167, endPoint x: 77, endPoint y: 168, distance: 83.6
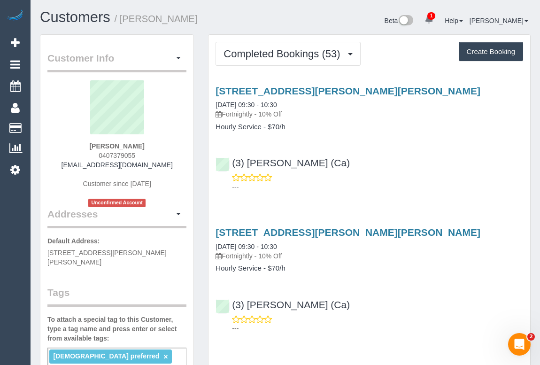
click at [77, 168] on div "[PERSON_NAME] 0407379055 [EMAIL_ADDRESS][DOMAIN_NAME] Customer since [DATE] Unc…" at bounding box center [116, 143] width 139 height 127
copy link "giuliacua@icloud.com"
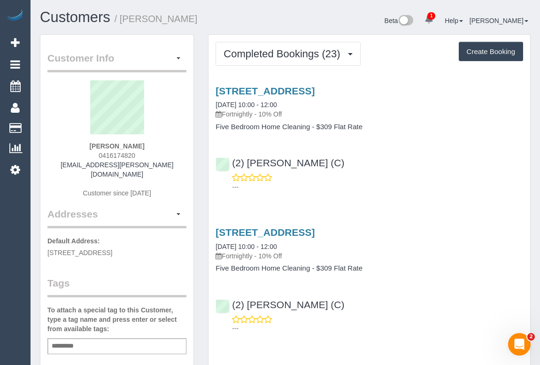
click at [368, 178] on div "---" at bounding box center [368, 182] width 307 height 19
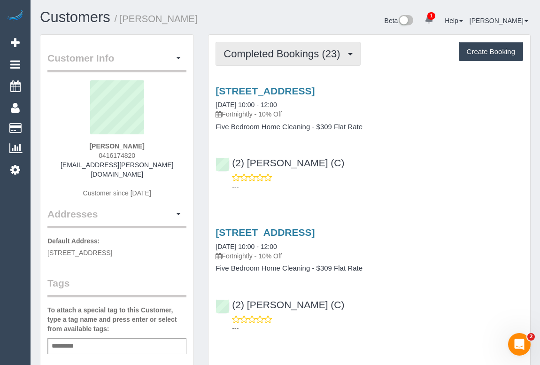
click at [283, 61] on button "Completed Bookings (23)" at bounding box center [287, 54] width 145 height 24
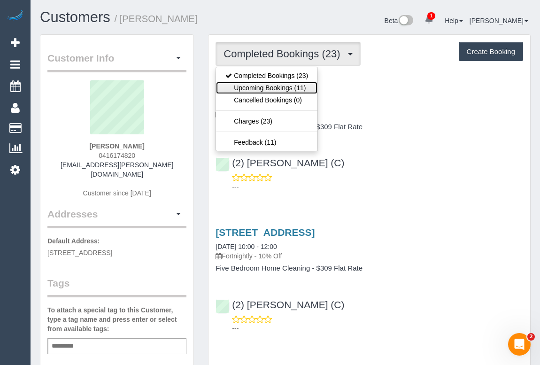
click at [270, 86] on link "Upcoming Bookings (11)" at bounding box center [266, 88] width 101 height 12
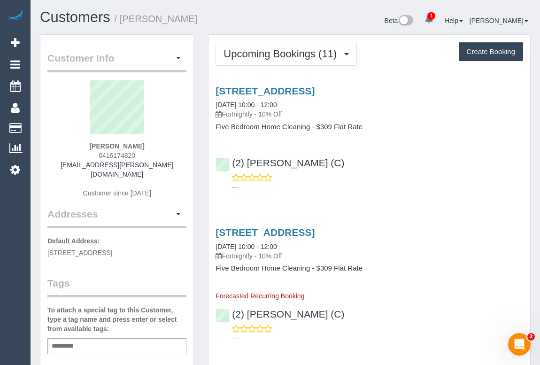
click at [407, 178] on div "---" at bounding box center [368, 182] width 307 height 19
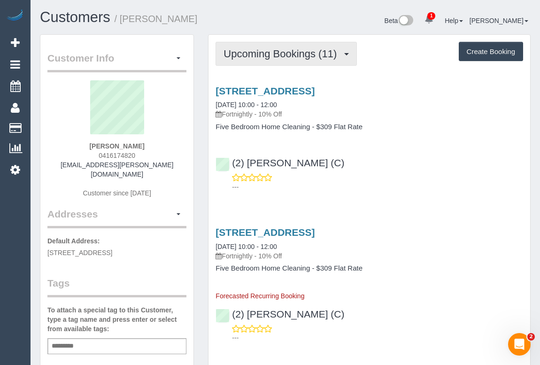
click at [273, 48] on span "Upcoming Bookings (11)" at bounding box center [282, 54] width 118 height 12
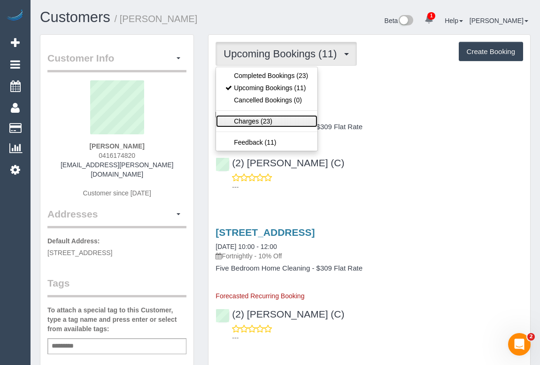
click at [244, 119] on link "Charges (23)" at bounding box center [266, 121] width 101 height 12
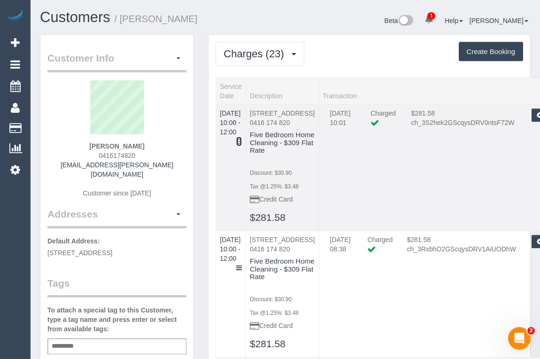
click at [242, 138] on icon at bounding box center [239, 141] width 6 height 7
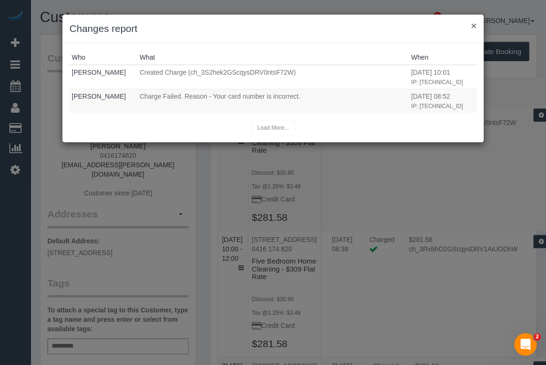
click at [473, 26] on button "×" at bounding box center [474, 26] width 6 height 10
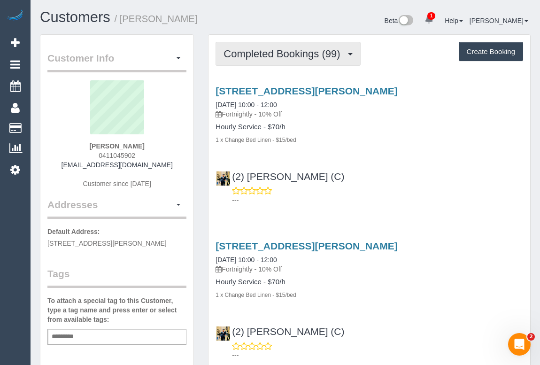
click at [277, 55] on span "Completed Bookings (99)" at bounding box center [283, 54] width 121 height 12
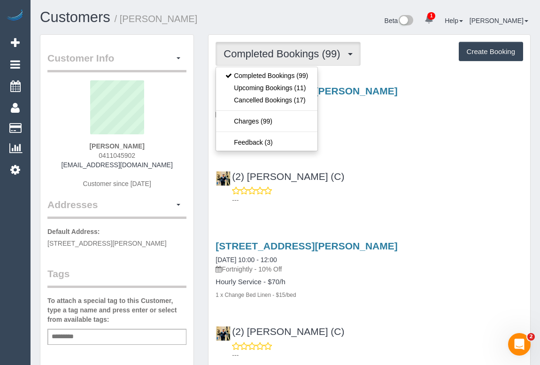
click at [432, 181] on div "(2) [PERSON_NAME] (C) ---" at bounding box center [369, 184] width 322 height 42
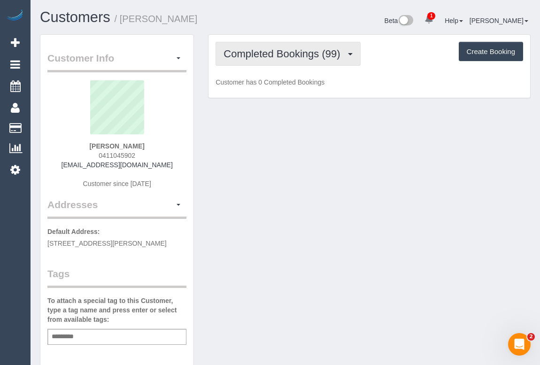
click at [268, 51] on span "Completed Bookings (99)" at bounding box center [283, 54] width 121 height 12
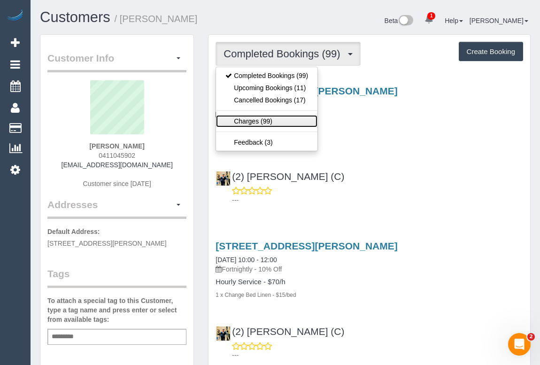
click at [250, 122] on link "Charges (99)" at bounding box center [266, 121] width 101 height 12
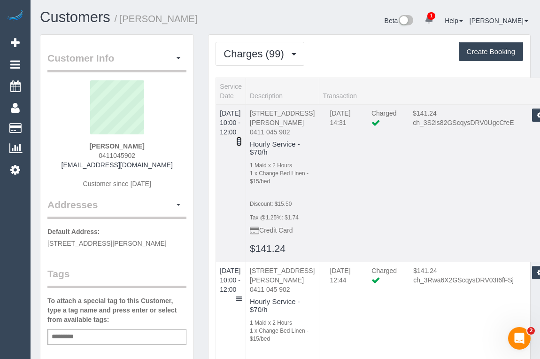
click at [242, 138] on icon at bounding box center [239, 141] width 6 height 7
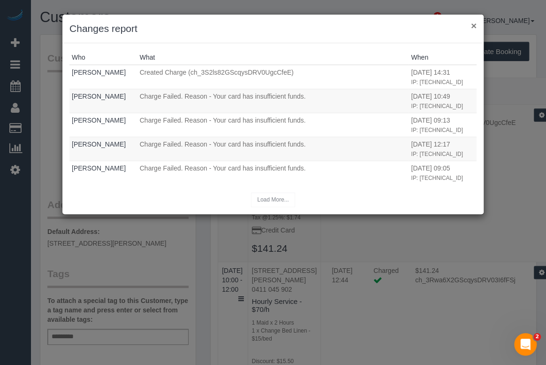
click at [473, 23] on button "×" at bounding box center [474, 26] width 6 height 10
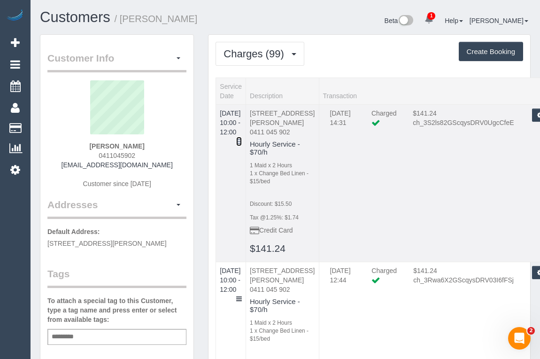
click at [242, 138] on icon at bounding box center [239, 141] width 6 height 7
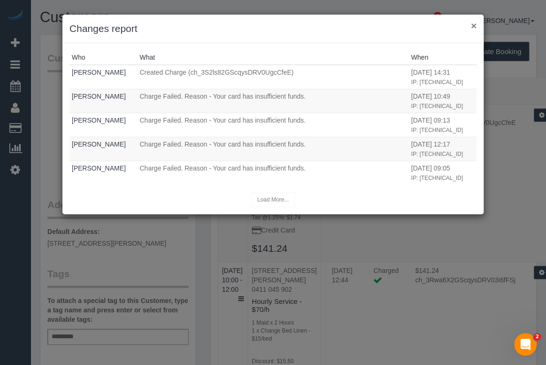
click at [472, 28] on button "×" at bounding box center [474, 26] width 6 height 10
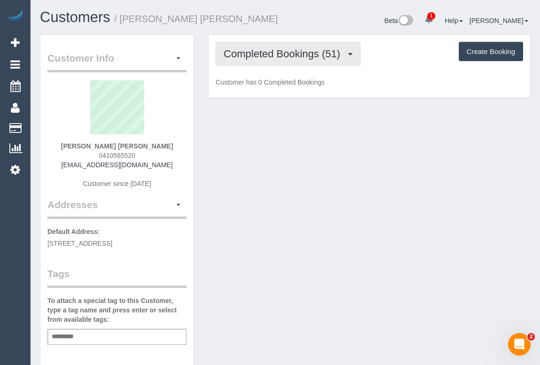
click at [274, 58] on span "Completed Bookings (51)" at bounding box center [283, 54] width 121 height 12
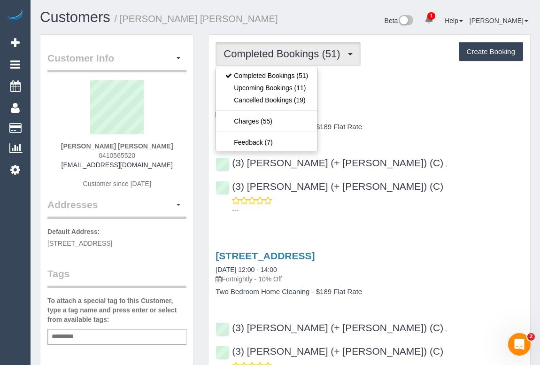
click at [453, 119] on div "76 Clauscen St, Fitzroy North, VIC 3068 29/08/2025 12:00 - 14:00 Fortnightly - …" at bounding box center [369, 108] width 322 height 46
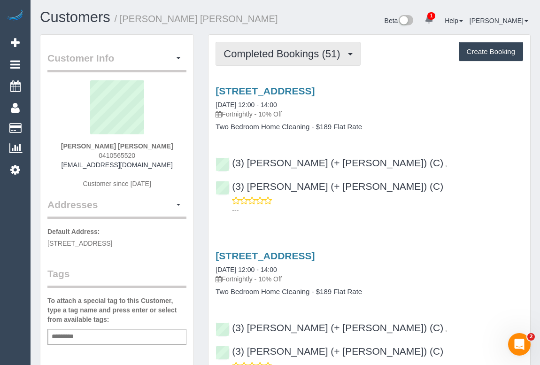
click at [259, 64] on button "Completed Bookings (51)" at bounding box center [287, 54] width 145 height 24
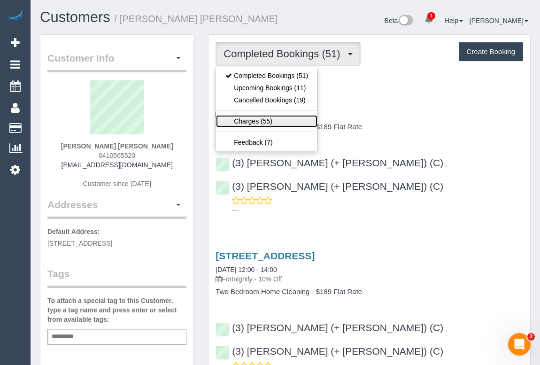
click at [247, 119] on link "Charges (55)" at bounding box center [266, 121] width 101 height 12
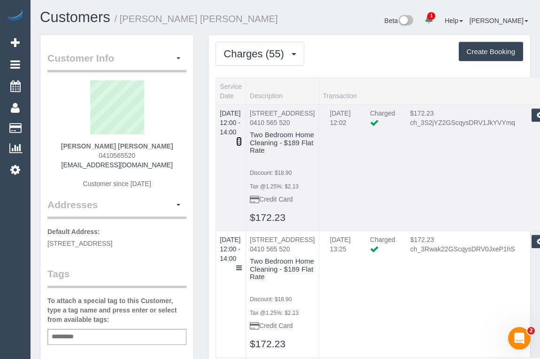
click at [242, 138] on icon at bounding box center [239, 141] width 6 height 7
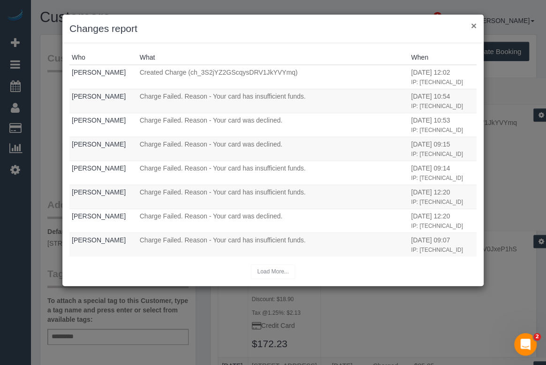
click at [474, 26] on button "×" at bounding box center [474, 26] width 6 height 10
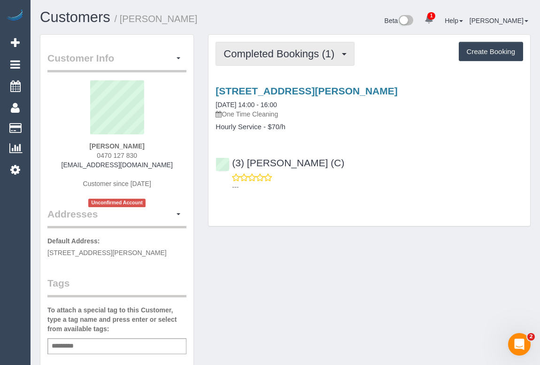
click at [266, 48] on span "Completed Bookings (1)" at bounding box center [280, 54] width 115 height 12
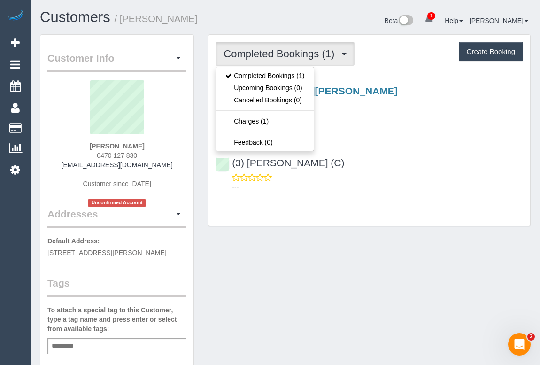
click at [364, 244] on div "Customer Info Edit Contact Info Send Message Email Preferences Special Sales Ta…" at bounding box center [285, 353] width 505 height 638
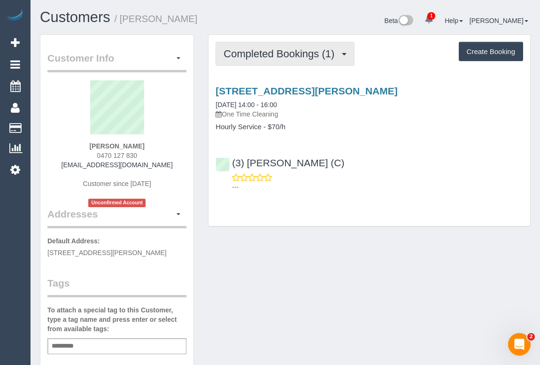
click at [286, 58] on span "Completed Bookings (1)" at bounding box center [280, 54] width 115 height 12
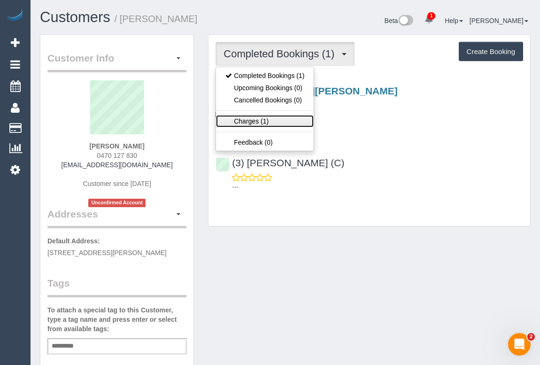
click at [247, 122] on link "Charges (1)" at bounding box center [265, 121] width 98 height 12
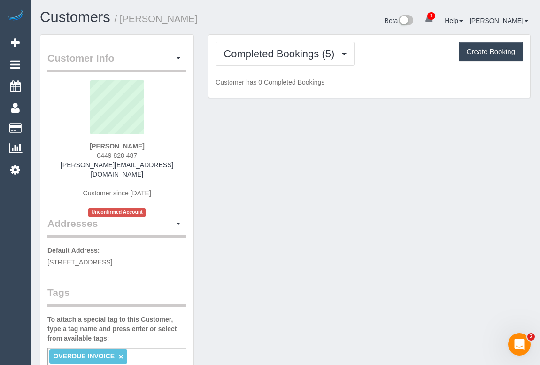
drag, startPoint x: 94, startPoint y: 154, endPoint x: 146, endPoint y: 158, distance: 51.3
click at [146, 158] on div "[PERSON_NAME] 0449 828 487 [PERSON_NAME][EMAIL_ADDRESS][DOMAIN_NAME] Customer s…" at bounding box center [116, 148] width 139 height 136
copy span "0449 828 487"
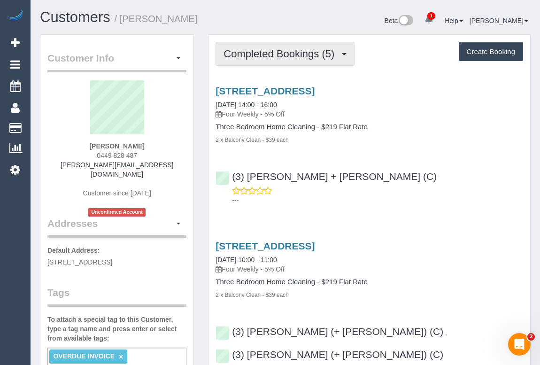
click at [279, 55] on span "Completed Bookings (5)" at bounding box center [280, 54] width 115 height 12
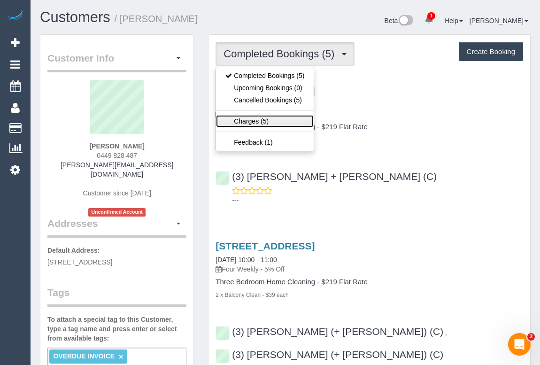
click at [246, 121] on link "Charges (5)" at bounding box center [265, 121] width 98 height 12
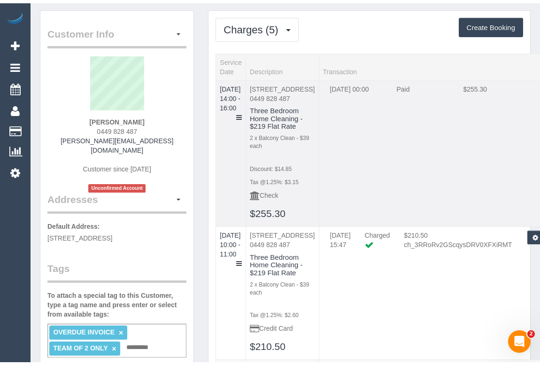
scroll to position [42, 0]
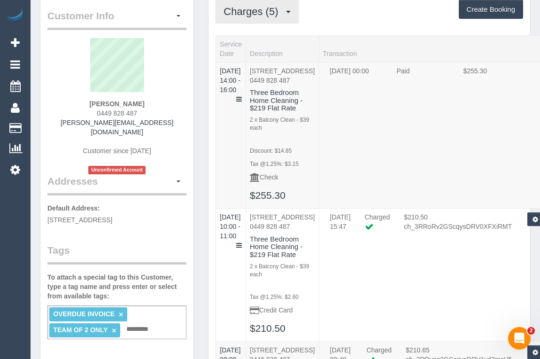
click at [255, 17] on button "Charges (5)" at bounding box center [256, 12] width 83 height 24
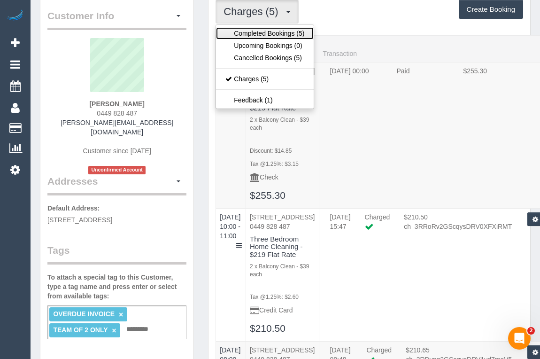
click at [258, 31] on link "Completed Bookings (5)" at bounding box center [265, 33] width 98 height 12
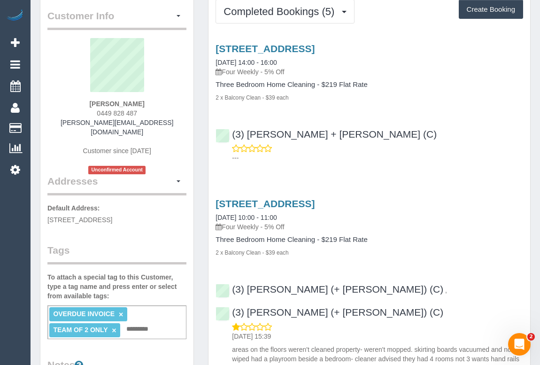
click at [395, 156] on p "---" at bounding box center [377, 157] width 291 height 9
click at [414, 133] on div "(3) Janki + Tirth (C) ---" at bounding box center [369, 142] width 322 height 42
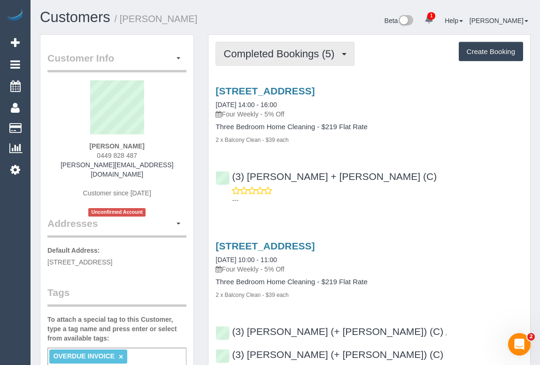
click at [267, 54] on span "Completed Bookings (5)" at bounding box center [280, 54] width 115 height 12
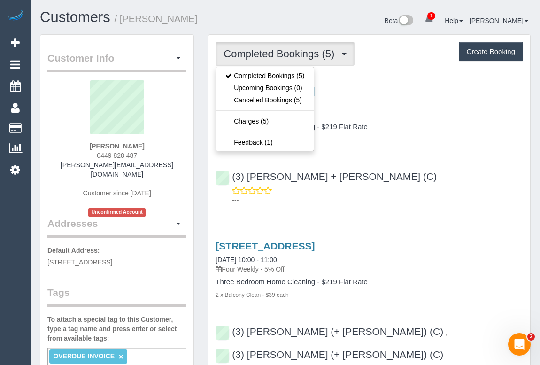
click at [386, 158] on div "33 South Wharf Drive, Docklands, VIC 3008 05/08/2025 14:00 - 16:00 Four Weekly …" at bounding box center [369, 142] width 322 height 131
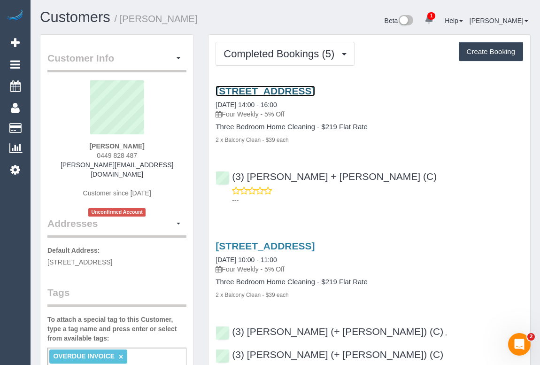
click at [303, 90] on link "33 South Wharf Drive, Docklands, VIC 3008" at bounding box center [264, 90] width 99 height 11
click at [273, 90] on link "33 South Wharf Drive, Docklands, VIC 3008" at bounding box center [264, 90] width 99 height 11
click at [314, 89] on link "33 South Wharf Drive, Docklands, VIC 3008" at bounding box center [264, 90] width 99 height 11
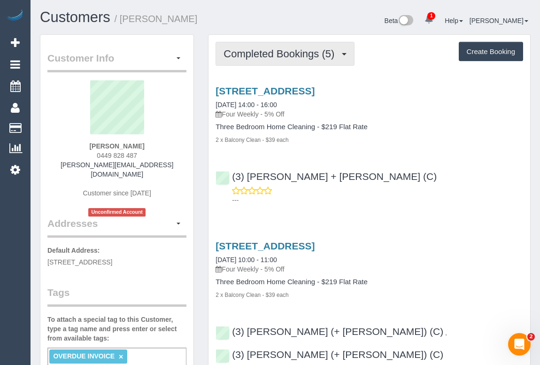
click at [274, 49] on span "Completed Bookings (5)" at bounding box center [280, 54] width 115 height 12
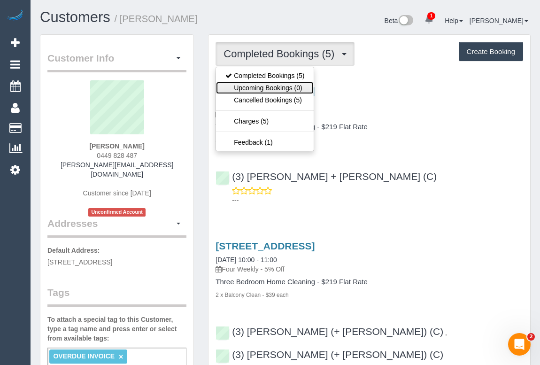
click at [275, 85] on link "Upcoming Bookings (0)" at bounding box center [265, 88] width 98 height 12
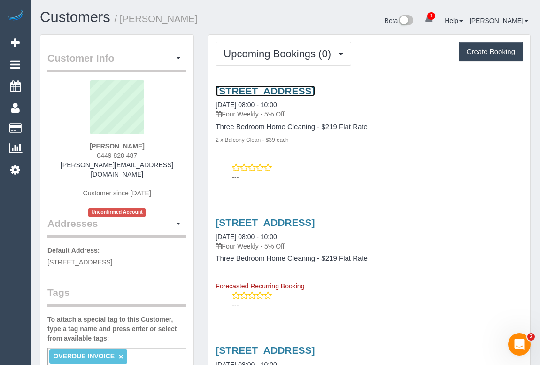
click at [290, 91] on link "33 South Wharf Drive, Docklands, VIC 3008" at bounding box center [264, 90] width 99 height 11
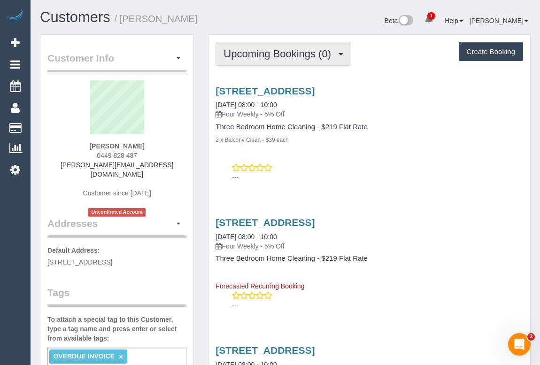
click at [295, 46] on button "Upcoming Bookings (0)" at bounding box center [283, 54] width 136 height 24
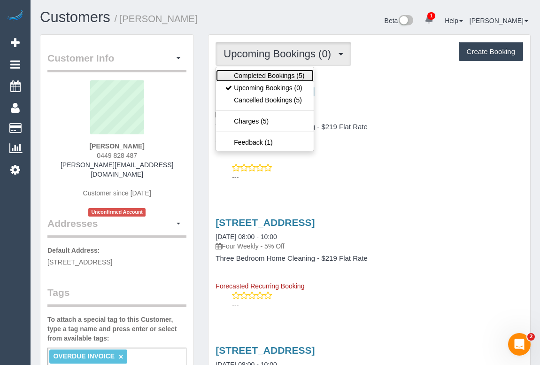
click at [277, 73] on link "Completed Bookings (5)" at bounding box center [265, 75] width 98 height 12
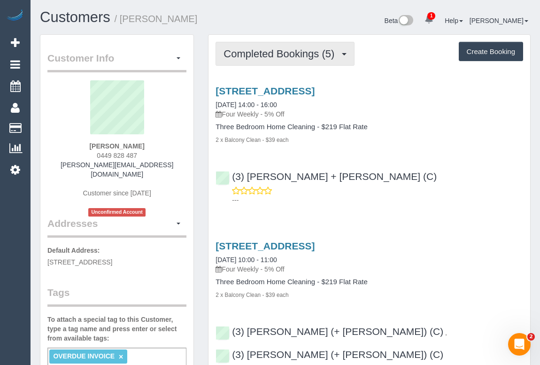
click at [272, 58] on span "Completed Bookings (5)" at bounding box center [280, 54] width 115 height 12
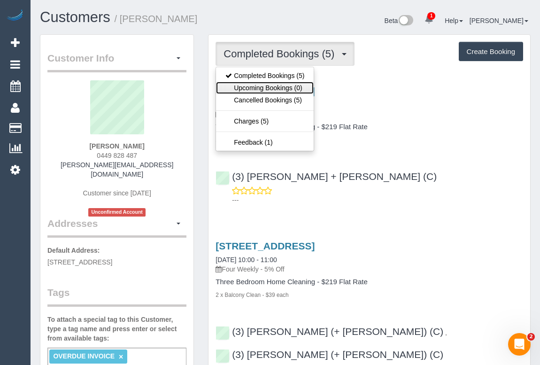
click at [271, 89] on link "Upcoming Bookings (0)" at bounding box center [265, 88] width 98 height 12
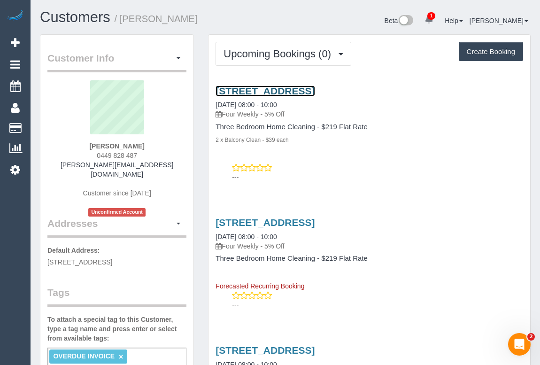
click at [293, 89] on link "33 South Wharf Drive, Docklands, VIC 3008" at bounding box center [264, 90] width 99 height 11
click at [292, 81] on div "33 South Wharf Drive, Docklands, VIC 3008 08/09/2025 08:00 - 10:00 Four Weekly …" at bounding box center [369, 131] width 322 height 108
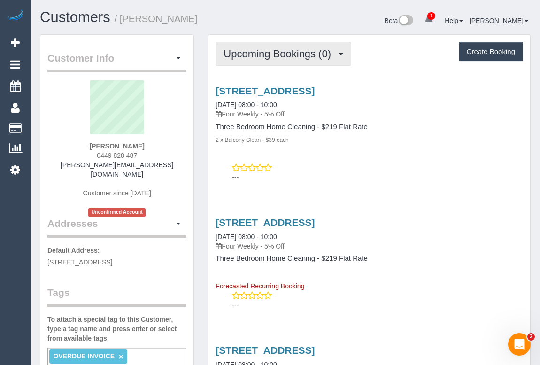
click at [289, 50] on span "Upcoming Bookings (0)" at bounding box center [279, 54] width 112 height 12
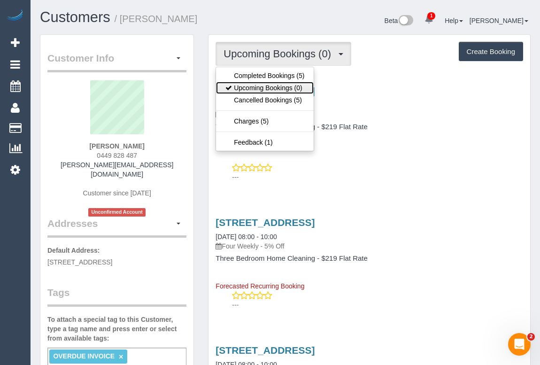
click at [271, 87] on link "Upcoming Bookings (0)" at bounding box center [265, 88] width 98 height 12
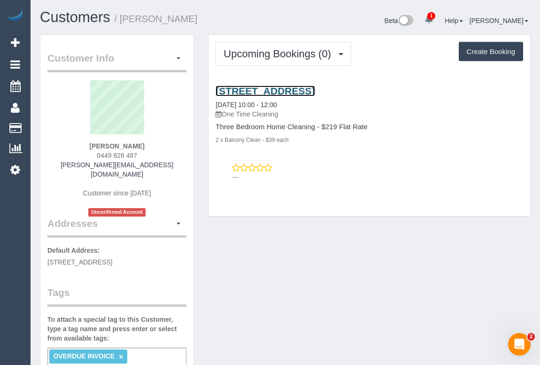
click at [303, 89] on link "33 South Wharf Drive, Docklands, VIC 3008" at bounding box center [264, 90] width 99 height 11
click at [284, 89] on link "33 South Wharf Drive, Docklands, VIC 3008" at bounding box center [264, 90] width 99 height 11
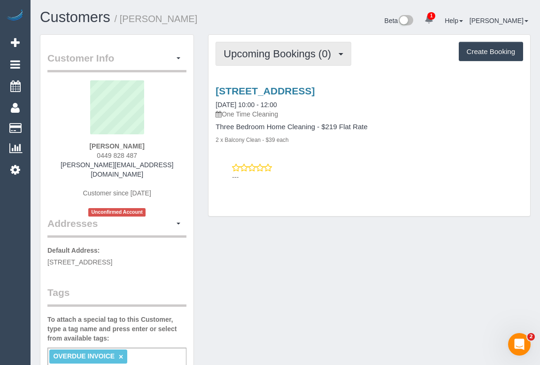
click at [280, 57] on span "Upcoming Bookings (0)" at bounding box center [279, 54] width 112 height 12
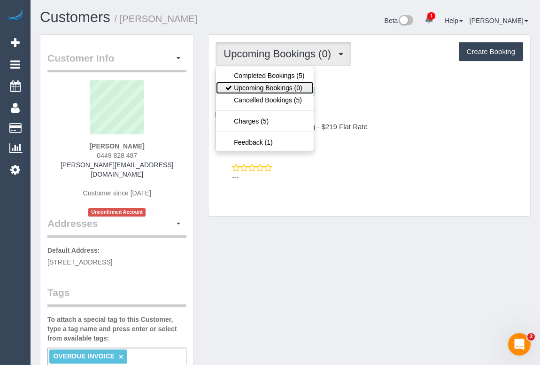
click at [264, 84] on link "Upcoming Bookings (0)" at bounding box center [265, 88] width 98 height 12
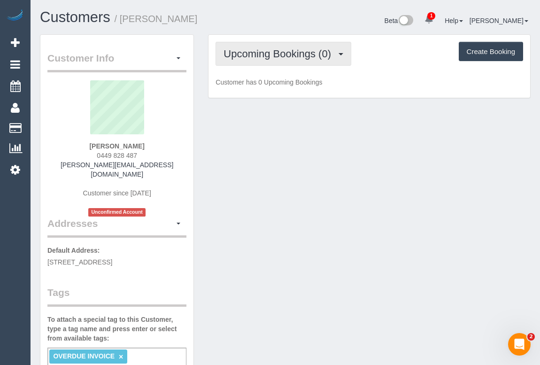
click at [265, 57] on span "Upcoming Bookings (0)" at bounding box center [279, 54] width 112 height 12
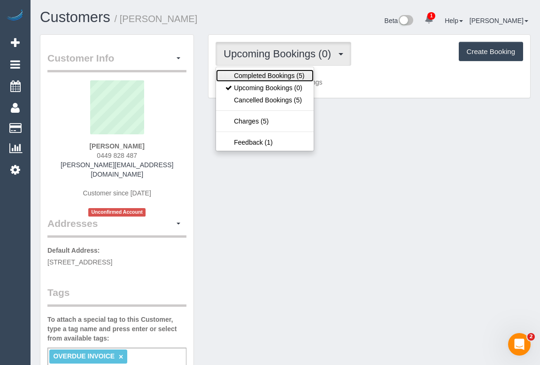
click at [261, 73] on link "Completed Bookings (5)" at bounding box center [265, 75] width 98 height 12
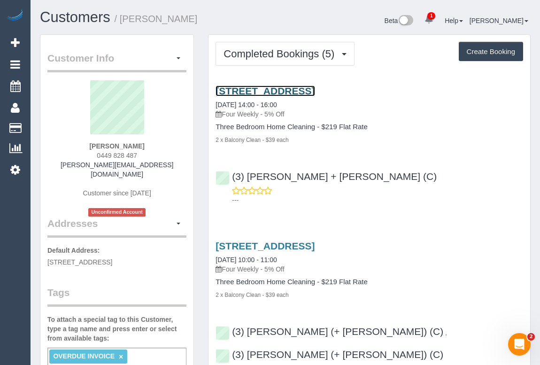
click at [310, 88] on link "33 South Wharf Drive, Docklands, VIC 3008" at bounding box center [264, 90] width 99 height 11
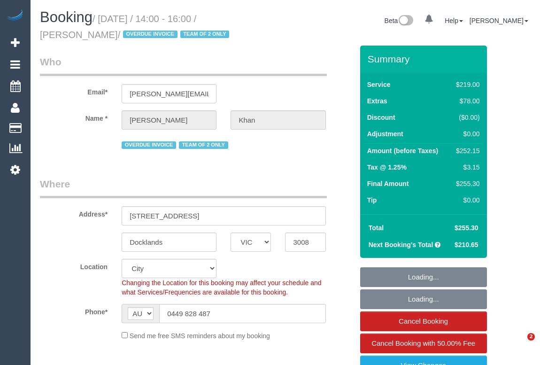
select select "VIC"
select select "string:check"
select select "spot1"
select select "number:28"
select select "number:14"
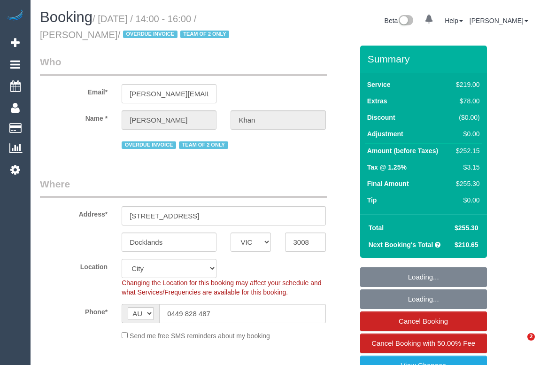
select select "number:19"
select select "number:23"
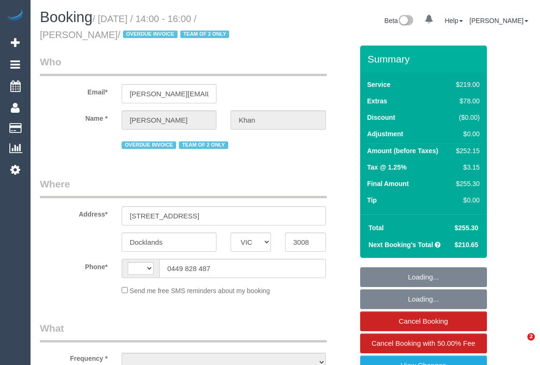
select select "VIC"
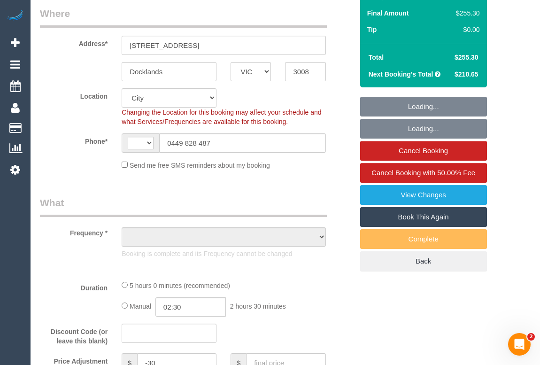
select select "string:AU"
select select "number:28"
select select "number:14"
select select "number:19"
select select "number:23"
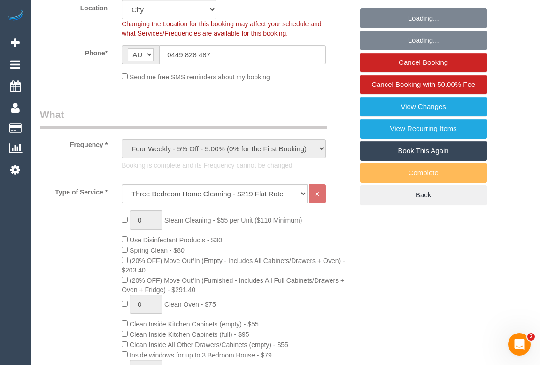
select select "object:1301"
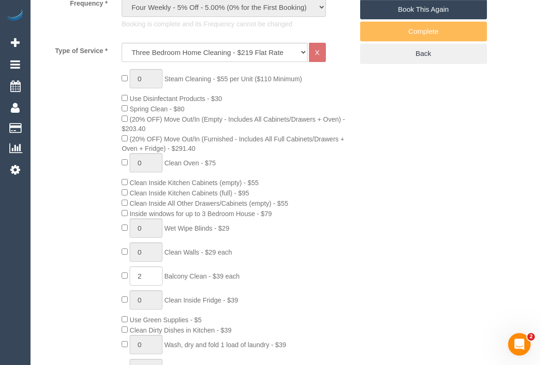
select select "spot1"
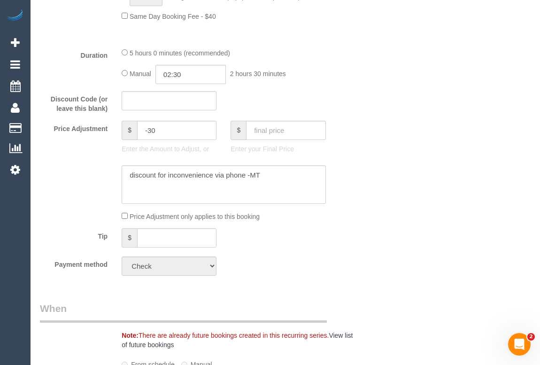
scroll to position [725, 0]
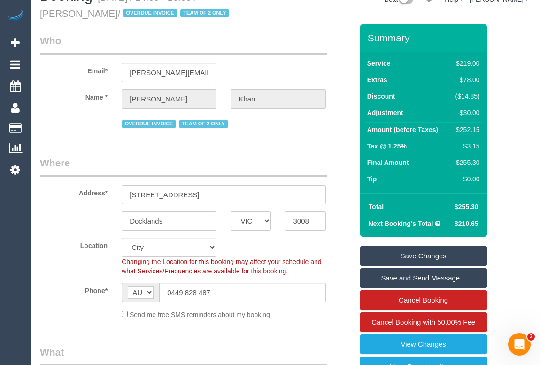
scroll to position [0, 0]
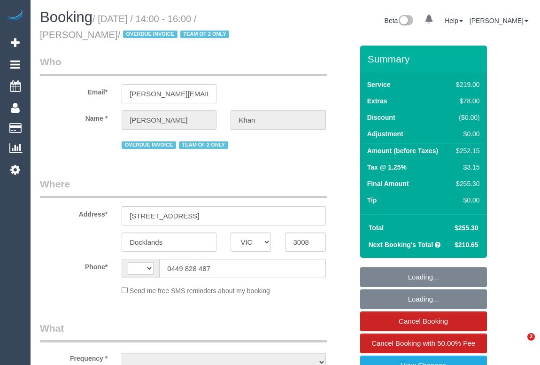
select select "VIC"
select select "string:AU"
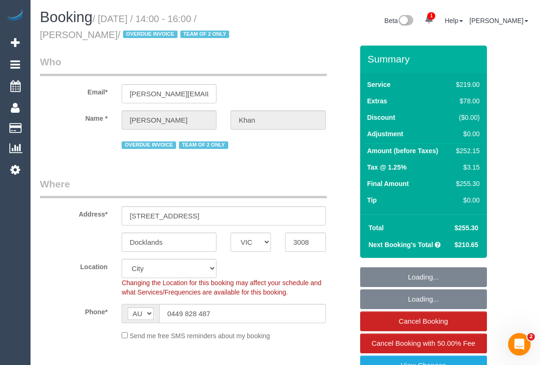
select select "object:634"
select select "number:28"
select select "number:14"
select select "number:19"
select select "number:23"
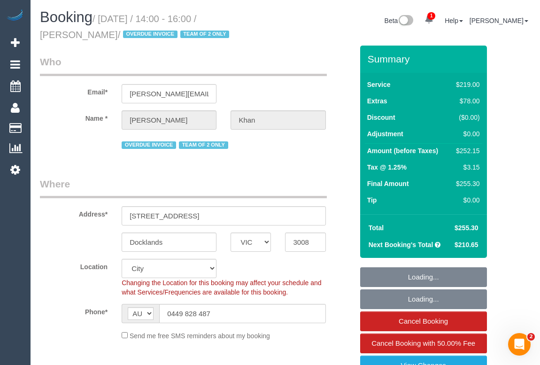
select select "spot1"
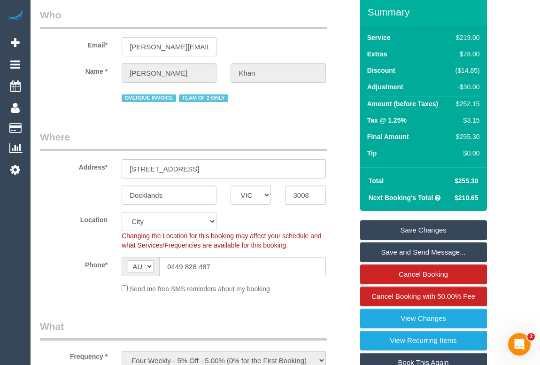
scroll to position [128, 0]
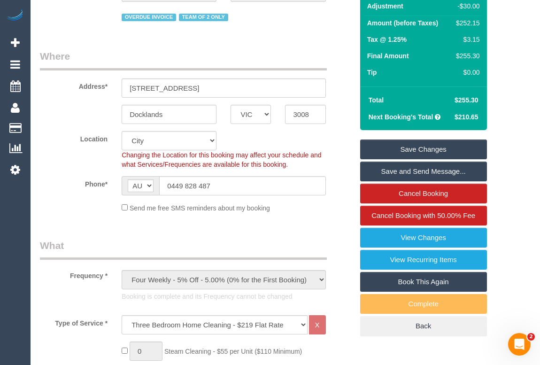
click at [414, 277] on link "Book This Again" at bounding box center [423, 282] width 127 height 20
select select "VIC"
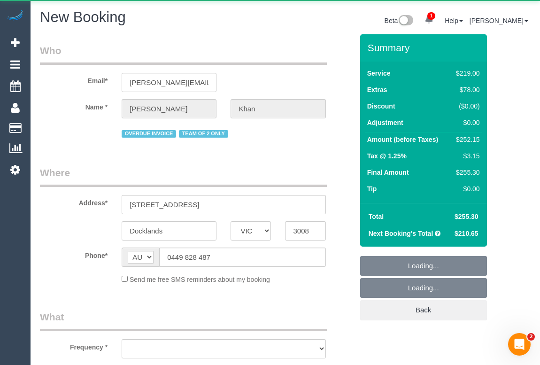
select select "number:28"
select select "number:14"
select select "number:19"
select select "number:23"
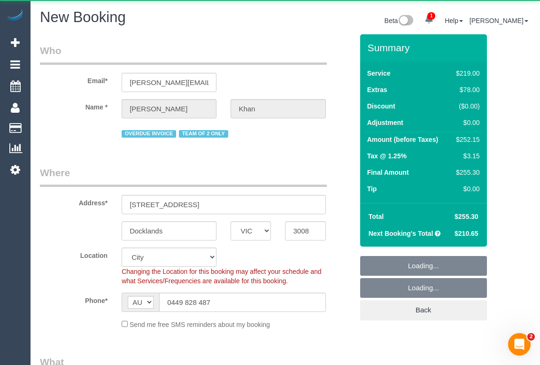
select select "string:stripe"
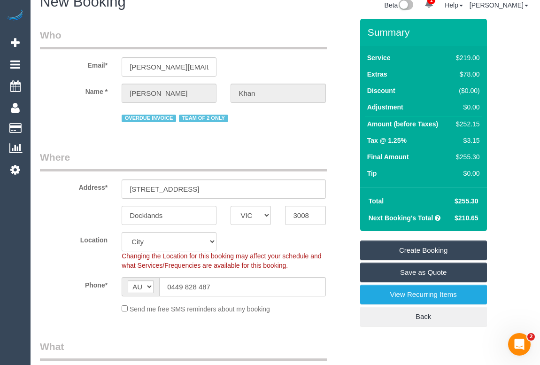
select select "object:2552"
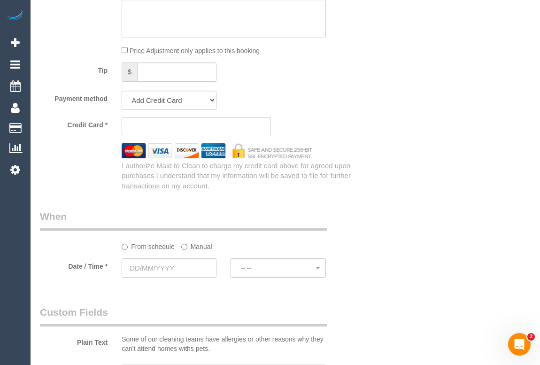
scroll to position [981, 0]
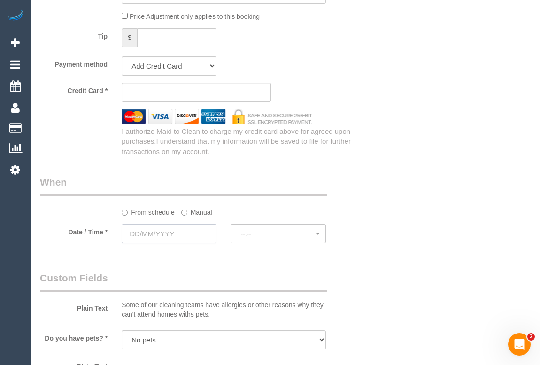
click at [159, 228] on input "text" at bounding box center [169, 233] width 95 height 19
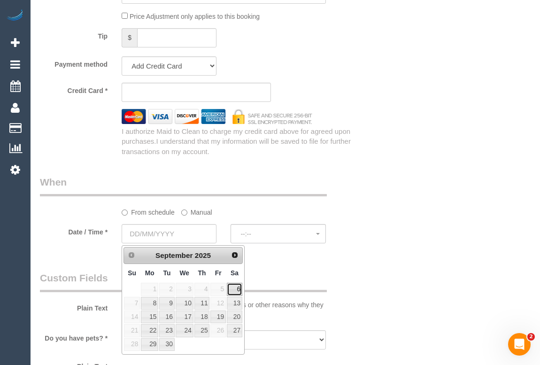
click at [237, 287] on link "6" at bounding box center [234, 289] width 15 height 13
type input "06/09/2025"
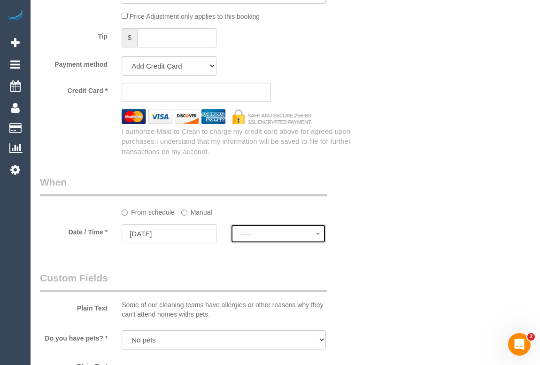
click at [242, 233] on span "--:--" at bounding box center [277, 234] width 75 height 8
select select "spot11"
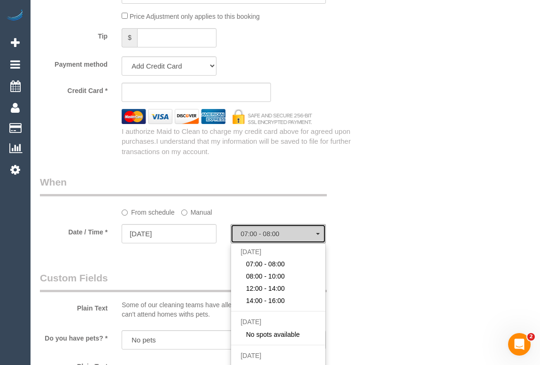
scroll to position [1024, 0]
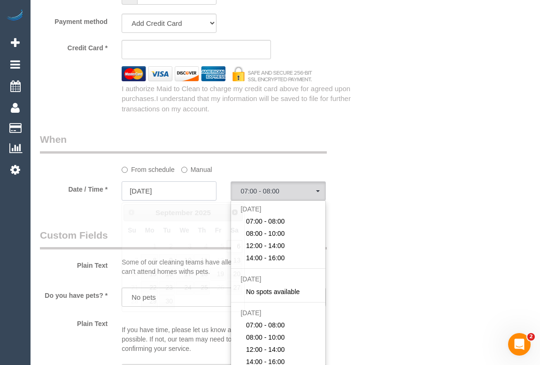
click at [135, 192] on input "06/09/2025" at bounding box center [169, 190] width 95 height 19
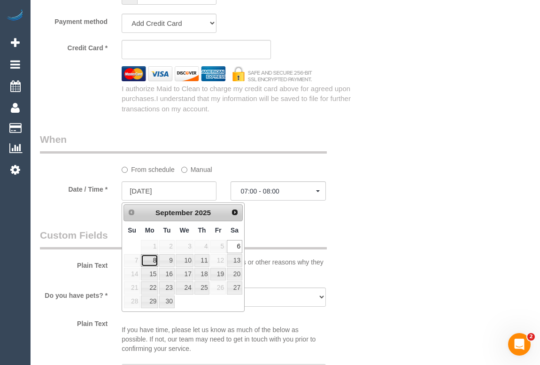
click at [153, 260] on link "8" at bounding box center [149, 260] width 17 height 13
type input "08/09/2025"
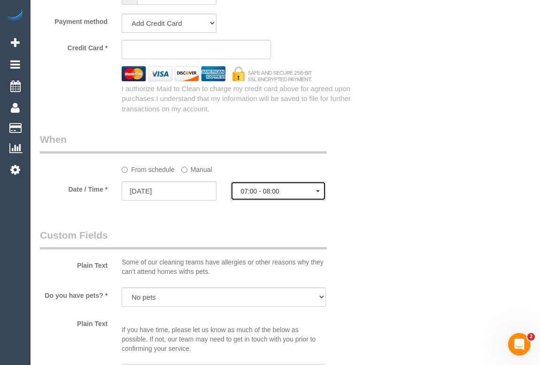
click at [268, 194] on span "07:00 - 08:00" at bounding box center [277, 191] width 75 height 8
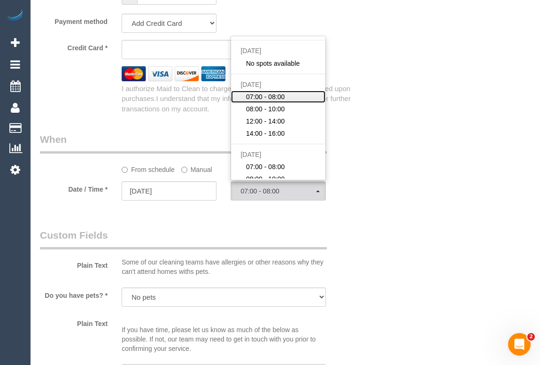
scroll to position [69, 0]
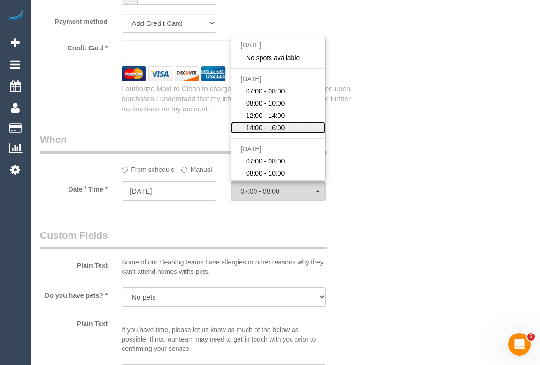
click at [268, 129] on span "14:00 - 16:00" at bounding box center [265, 127] width 39 height 9
select select "spot19"
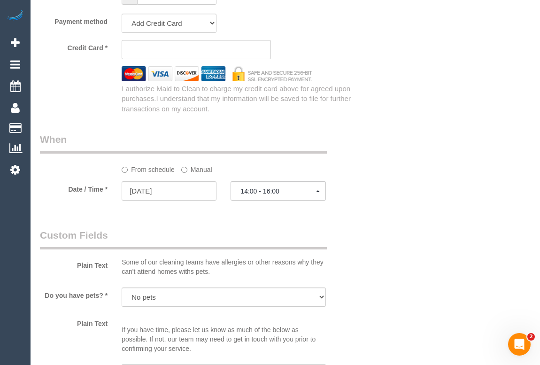
click at [347, 232] on div "Plain Text Some of our cleaning teams have allergies or other reasons why they …" at bounding box center [196, 254] width 327 height 52
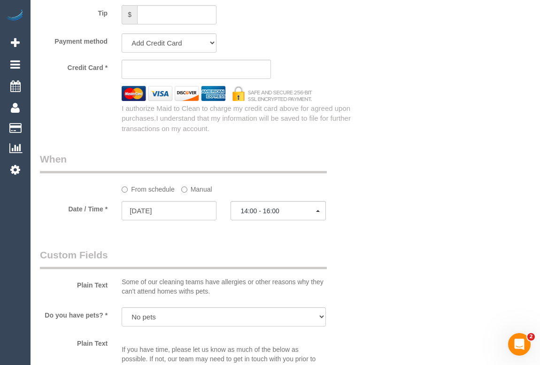
scroll to position [939, 0]
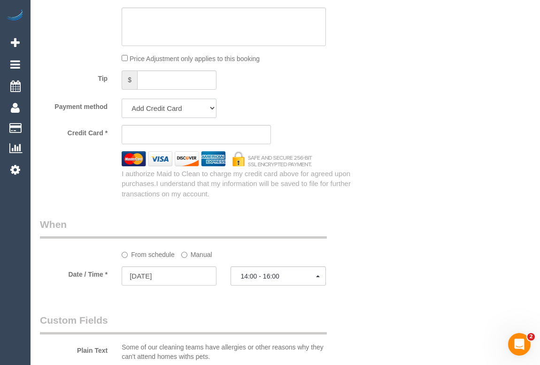
click at [211, 112] on select "Visa - 1632 - 06/2027 (Default) Add Credit Card ─────────────── Cash Check Payp…" at bounding box center [169, 108] width 95 height 19
select select "string:stripe-pm_1QfaSf2GScqysDRVKBQ432Rj"
click at [122, 100] on select "Visa - 1632 - 06/2027 (Default) Add Credit Card ─────────────── Cash Check Payp…" at bounding box center [169, 108] width 95 height 19
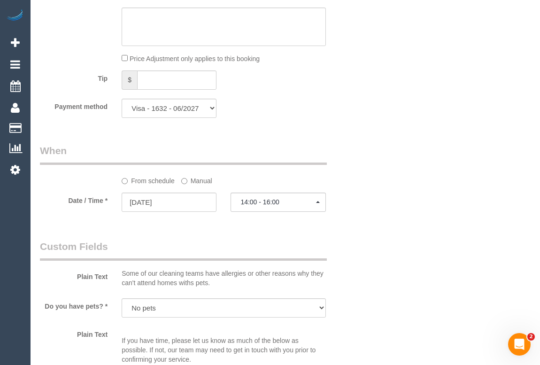
click at [338, 136] on div "Who Email* mahnaz.khan@outlook.com Name * Mahnaz Khan OVERDUE INVOICE TEAM OF 2…" at bounding box center [196, 118] width 327 height 2044
click at [321, 203] on button "14:00 - 16:00" at bounding box center [277, 201] width 95 height 19
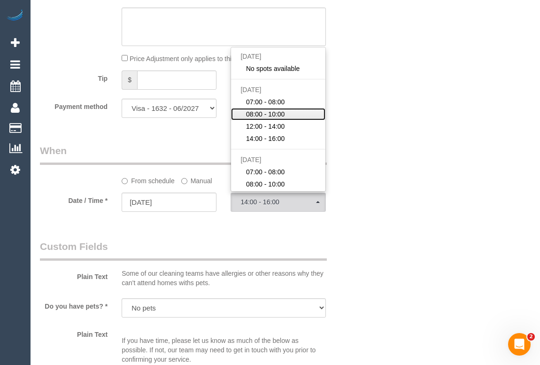
click at [266, 115] on span "08:00 - 10:00" at bounding box center [265, 113] width 39 height 9
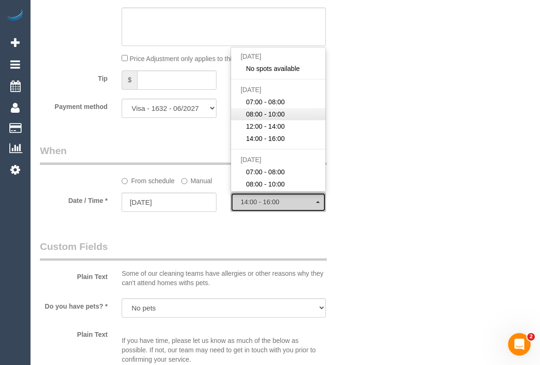
select select "spot17"
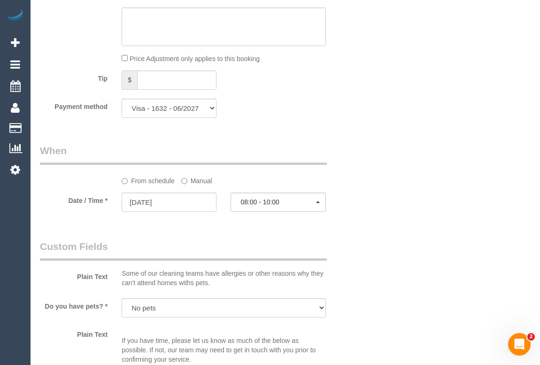
click at [386, 162] on div "Who Email* mahnaz.khan@outlook.com Name * Mahnaz Khan OVERDUE INVOICE TEAM OF 2…" at bounding box center [285, 118] width 490 height 2044
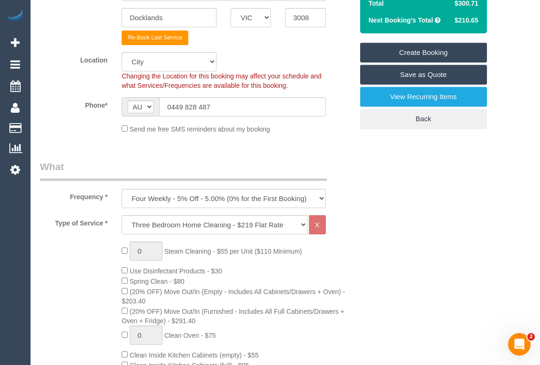
scroll to position [128, 0]
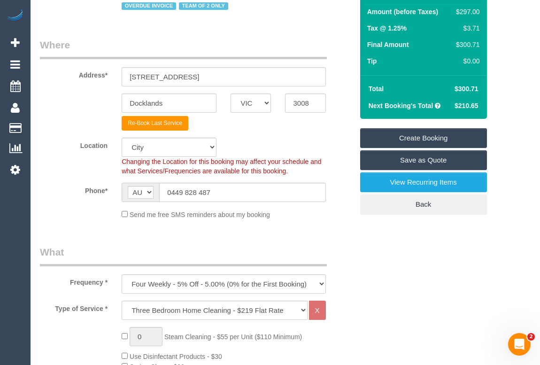
click at [412, 138] on link "Create Booking" at bounding box center [423, 138] width 127 height 20
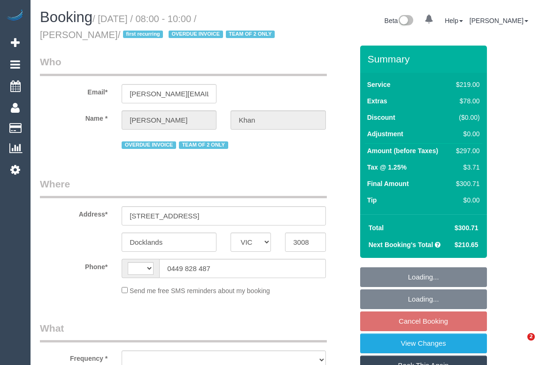
select select "VIC"
select select "string:AU"
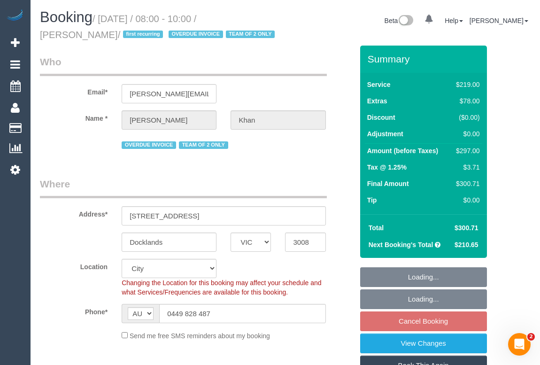
select select "object:654"
select select "string:stripe-pm_1QfaSf2GScqysDRVKBQ432Rj"
select select "spot2"
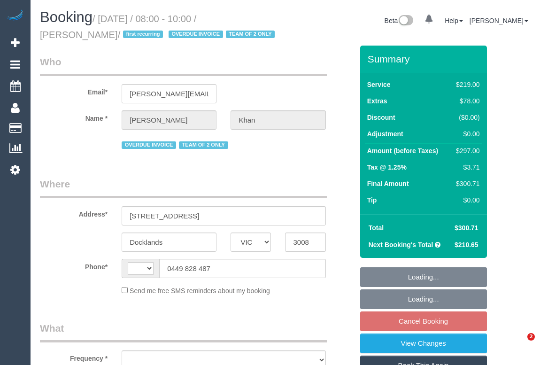
select select "VIC"
select select "string:stripe-pm_1QfaSf2GScqysDRVKBQ432Rj"
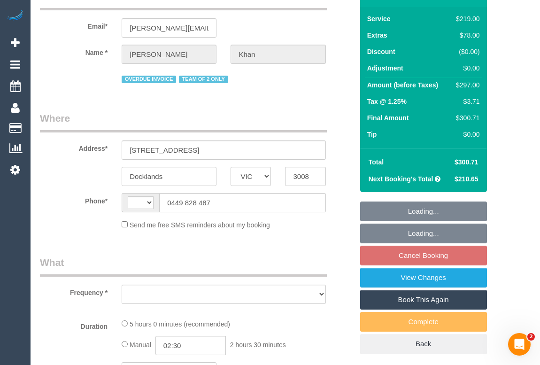
select select "string:AU"
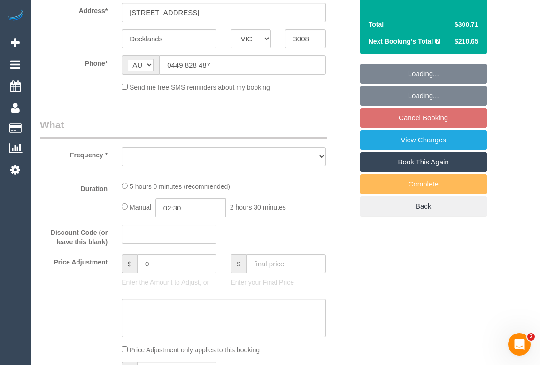
scroll to position [213, 0]
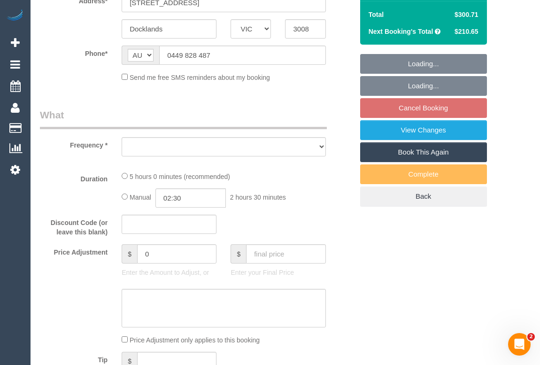
select select "object:549"
select select "number:28"
select select "number:14"
select select "number:19"
select select "number:23"
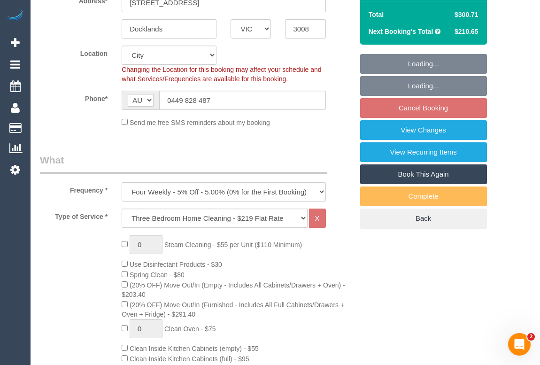
select select "object:1206"
select select "spot2"
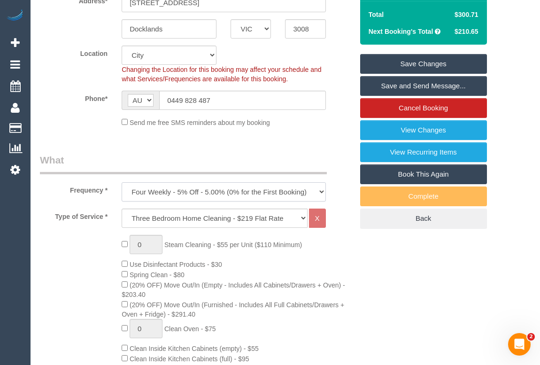
click at [317, 193] on select "One Time Cleaning Weekly - 10% Off - 10.00% (0% for the First Booking) Fortnigh…" at bounding box center [224, 191] width 204 height 19
click at [319, 193] on select "One Time Cleaning Weekly - 10% Off - 10.00% (0% for the First Booking) Fortnigh…" at bounding box center [224, 191] width 204 height 19
select select "object:1207"
click at [122, 182] on select "One Time Cleaning Weekly - 10% Off - 10.00% (0% for the First Booking) Fortnigh…" at bounding box center [224, 191] width 204 height 19
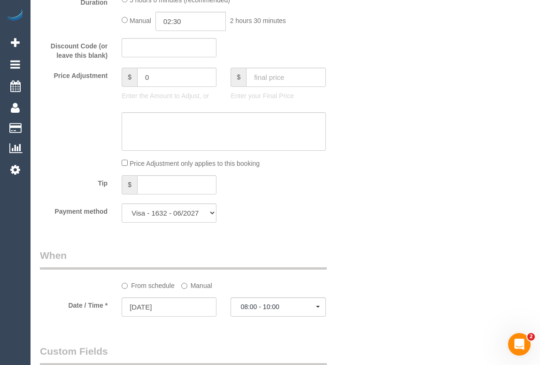
scroll to position [896, 0]
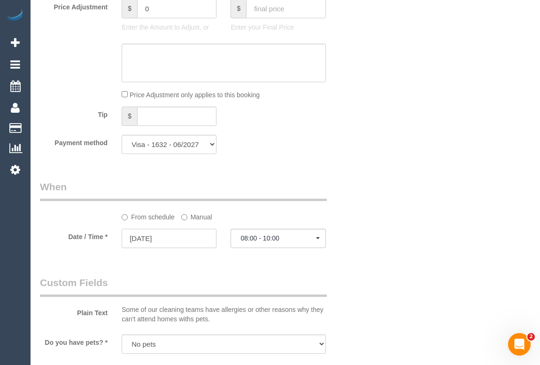
click at [148, 242] on input "08/09/2025" at bounding box center [169, 238] width 95 height 19
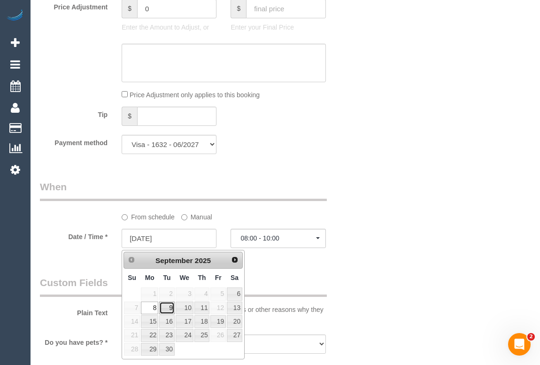
click at [166, 307] on link "9" at bounding box center [166, 307] width 15 height 13
type input "[DATE]"
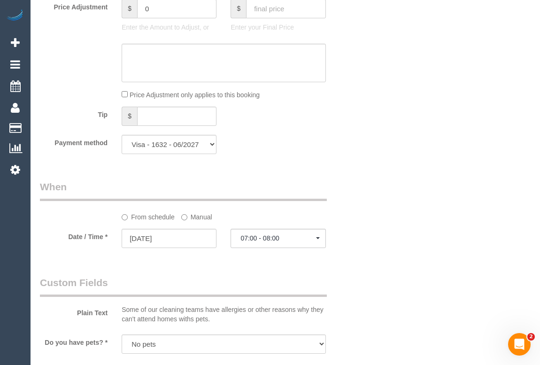
click at [415, 306] on div "Who Email* [PERSON_NAME][EMAIL_ADDRESS][DOMAIN_NAME] Name * [GEOGRAPHIC_DATA][P…" at bounding box center [285, 193] width 490 height 2086
click at [283, 236] on button "07:00 - 08:00" at bounding box center [277, 238] width 95 height 19
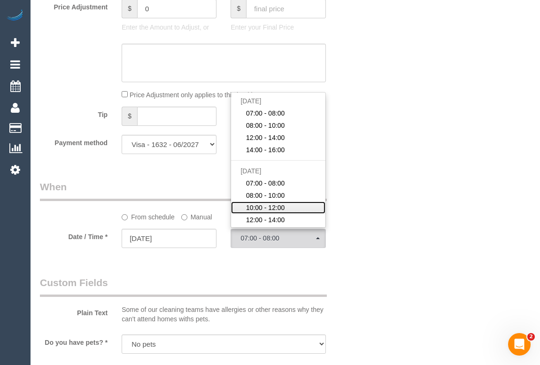
click at [276, 210] on span "10:00 - 12:00" at bounding box center [265, 207] width 39 height 9
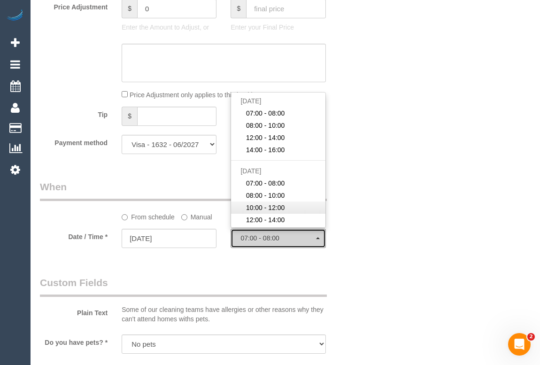
select select "spot7"
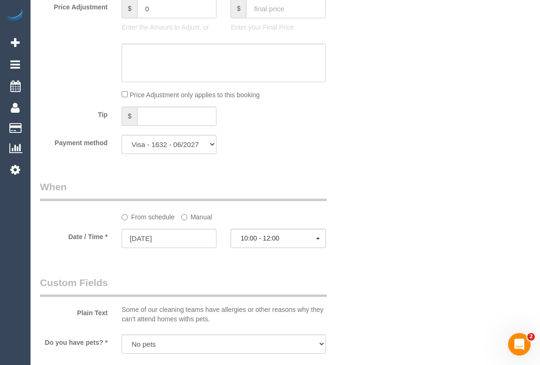
click at [404, 245] on div "Who Email* [PERSON_NAME][EMAIL_ADDRESS][DOMAIN_NAME] Name * [GEOGRAPHIC_DATA][P…" at bounding box center [285, 193] width 490 height 2086
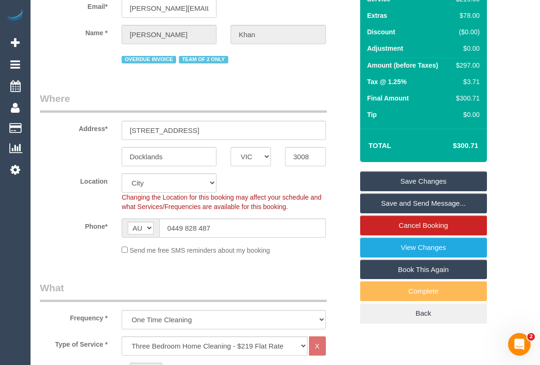
scroll to position [85, 0]
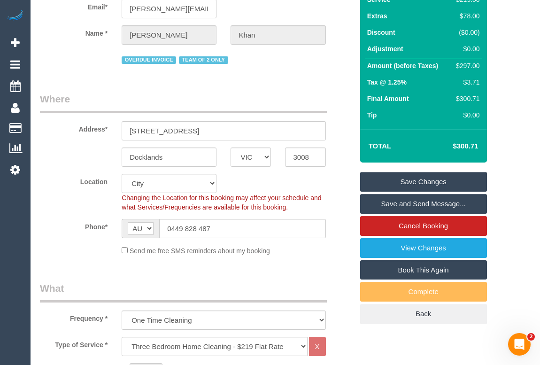
click at [409, 179] on link "Save Changes" at bounding box center [423, 182] width 127 height 20
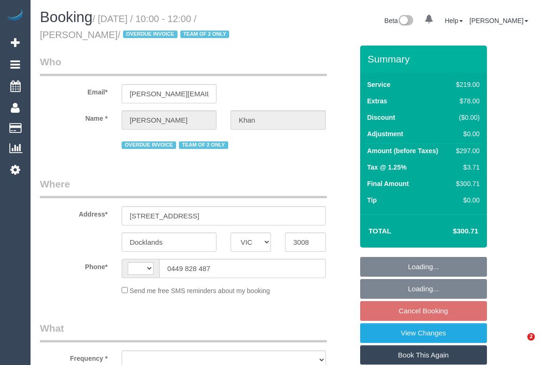
select select "VIC"
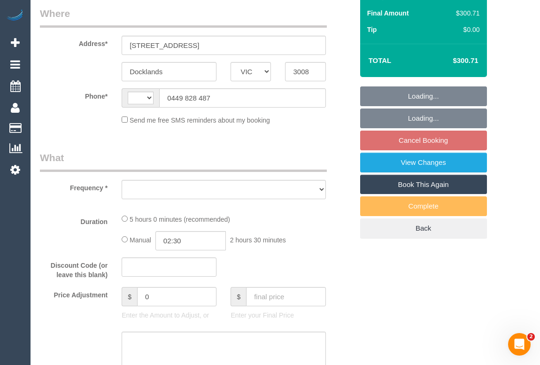
select select "string:AU"
select select "string:stripe-pm_1QfaSf2GScqysDRVKBQ432Rj"
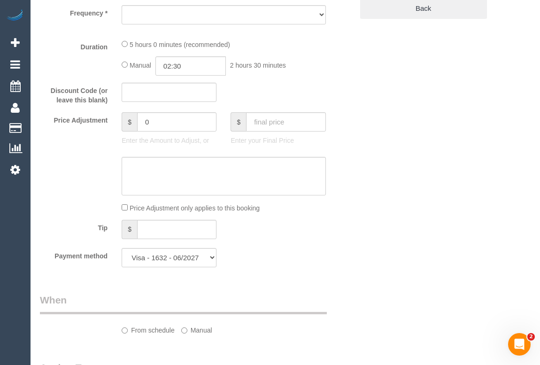
select select "object:642"
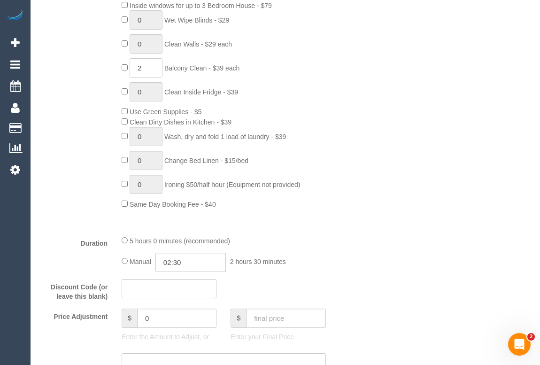
select select "number:28"
select select "number:14"
select select "number:19"
select select "number:23"
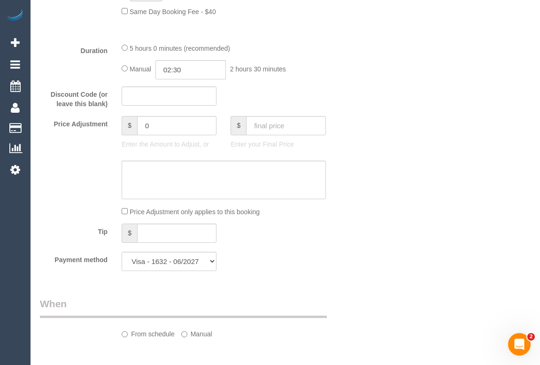
select select "object:1199"
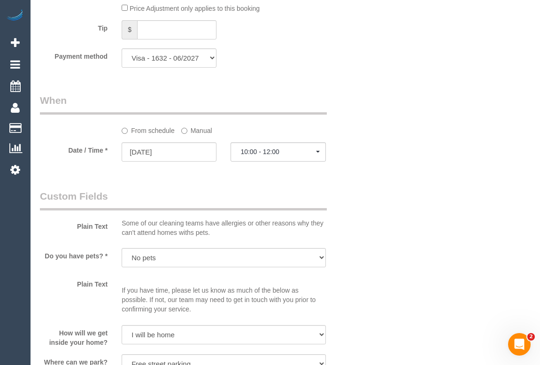
scroll to position [1066, 0]
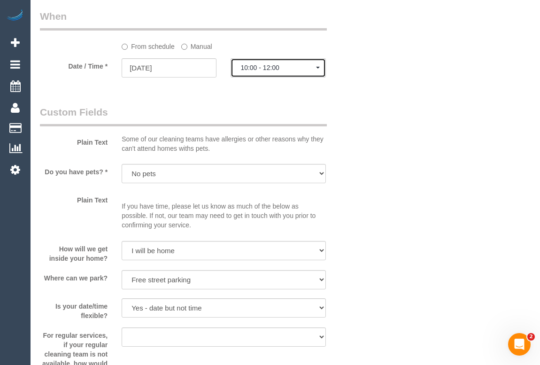
click at [248, 69] on span "10:00 - 12:00" at bounding box center [277, 68] width 75 height 8
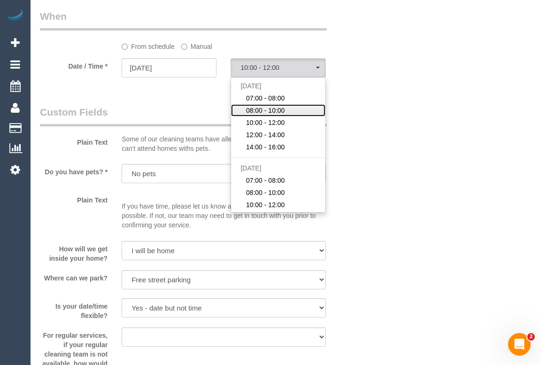
click at [272, 112] on span "08:00 - 10:00" at bounding box center [265, 110] width 39 height 9
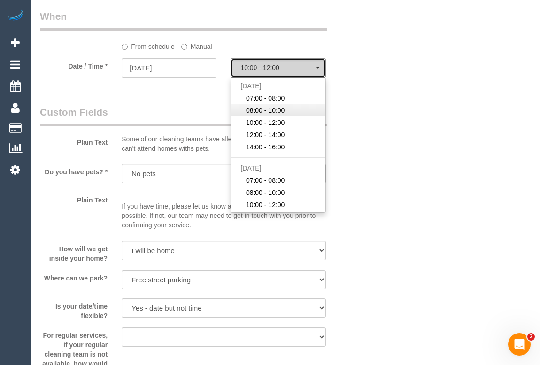
select select "spot2"
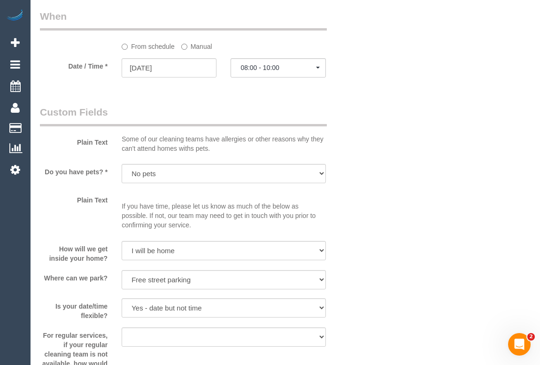
click at [408, 127] on div "Who Email* [PERSON_NAME][EMAIL_ADDRESS][DOMAIN_NAME] Name * [GEOGRAPHIC_DATA][P…" at bounding box center [285, 22] width 490 height 2086
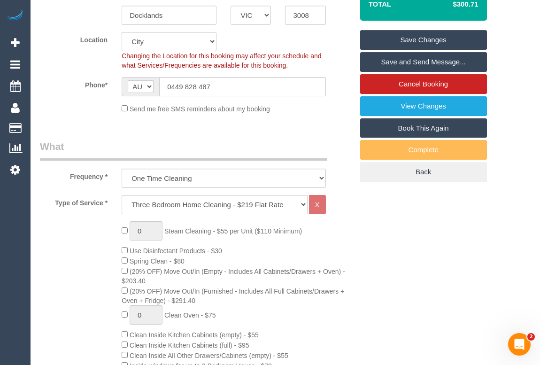
scroll to position [213, 0]
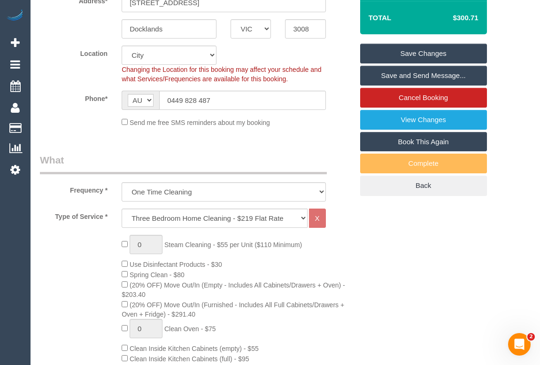
click at [414, 55] on link "Save Changes" at bounding box center [423, 54] width 127 height 20
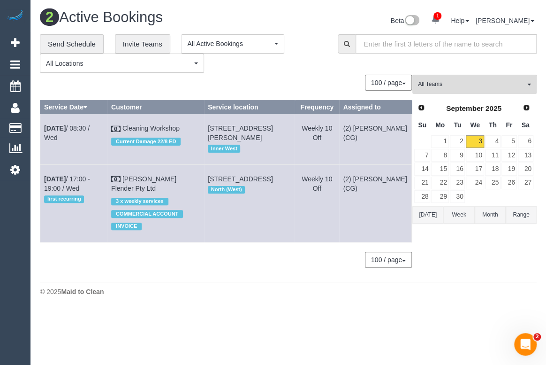
click at [295, 75] on div "100 / page 10 / page 20 / page 30 / page 40 / page 50 / page 100 / page" at bounding box center [226, 83] width 372 height 16
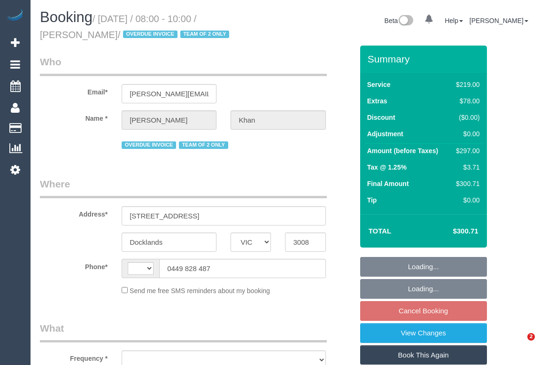
select select "VIC"
select select "string:AU"
select select "object:544"
select select "string:stripe-pm_1QfaSf2GScqysDRVKBQ432Rj"
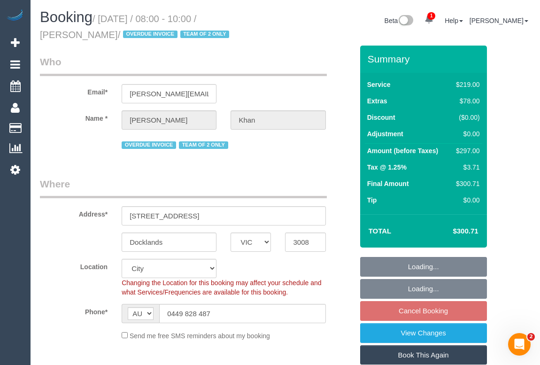
select select "number:28"
select select "number:14"
select select "number:19"
select select "number:23"
select select "object:1199"
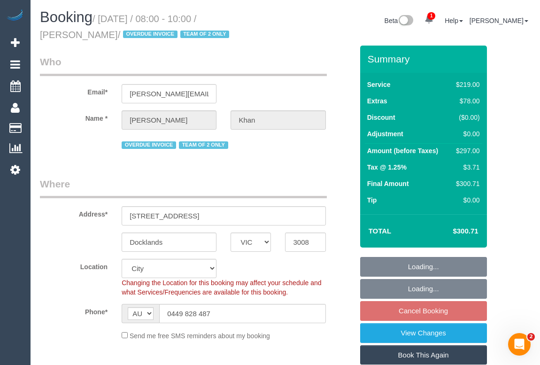
select select "spot2"
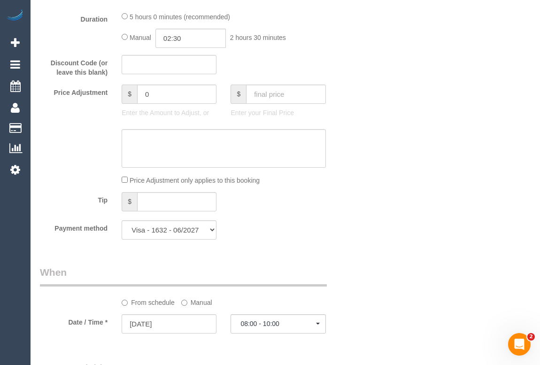
scroll to position [981, 0]
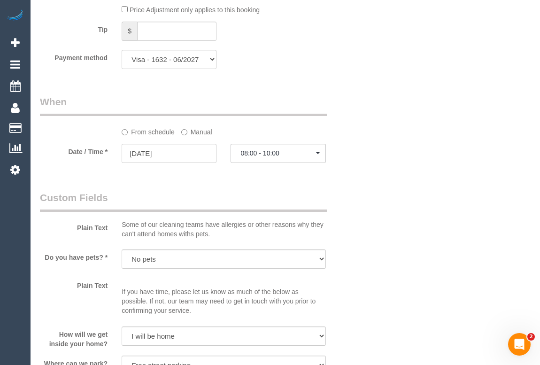
click at [353, 200] on div "Plain Text Some of our cleaning teams have allergies or other reasons why they …" at bounding box center [196, 217] width 327 height 52
click at [369, 230] on div "Who Email* [PERSON_NAME][EMAIL_ADDRESS][DOMAIN_NAME] Name * [GEOGRAPHIC_DATA][P…" at bounding box center [285, 108] width 490 height 2086
drag, startPoint x: 365, startPoint y: 115, endPoint x: 368, endPoint y: 120, distance: 5.7
click at [365, 115] on div "Who Email* [PERSON_NAME][EMAIL_ADDRESS][DOMAIN_NAME] Name * [GEOGRAPHIC_DATA][P…" at bounding box center [285, 108] width 490 height 2086
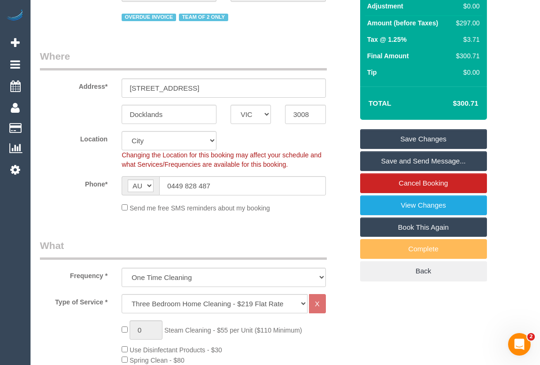
scroll to position [0, 0]
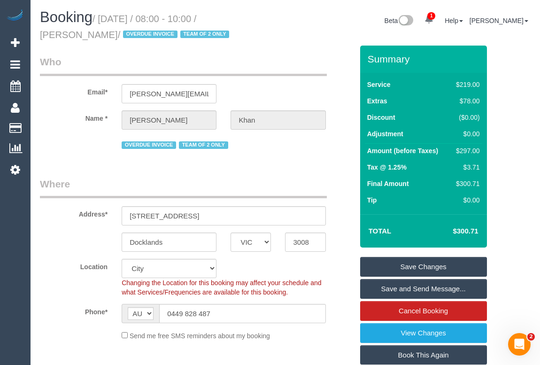
drag, startPoint x: 218, startPoint y: 312, endPoint x: 127, endPoint y: 312, distance: 90.6
click at [127, 312] on div "AF AL DZ AD AO AI AQ AG AR AM AW AU AT AZ BS BH BD BB BY BE BZ BJ BM BT BO BA B…" at bounding box center [224, 313] width 204 height 19
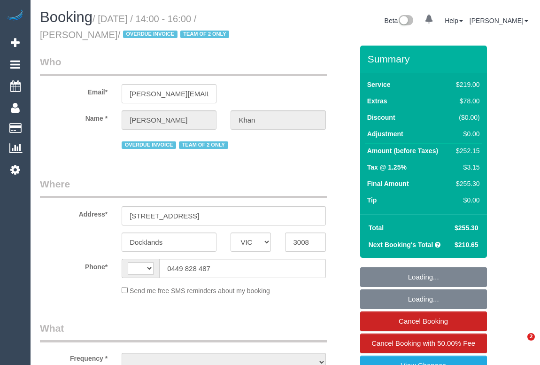
select select "VIC"
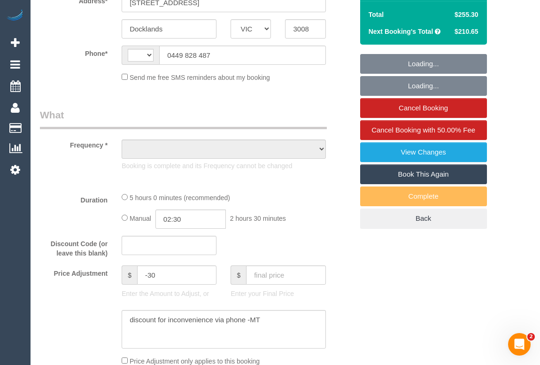
select select "string:AU"
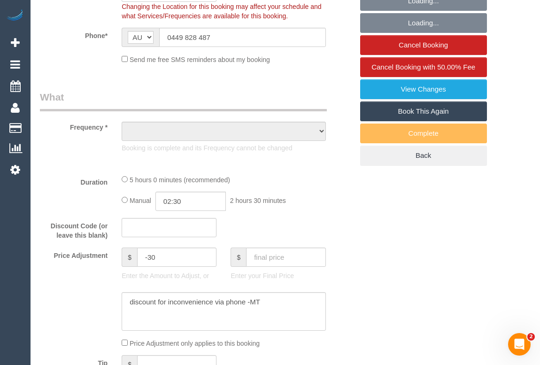
select select "object:778"
select select "number:28"
select select "number:14"
select select "number:19"
select select "number:23"
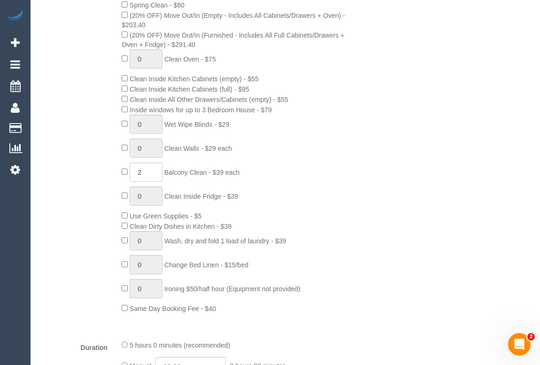
select select "object:885"
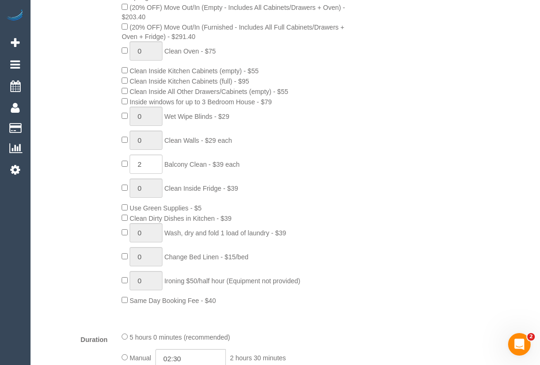
select select "spot1"
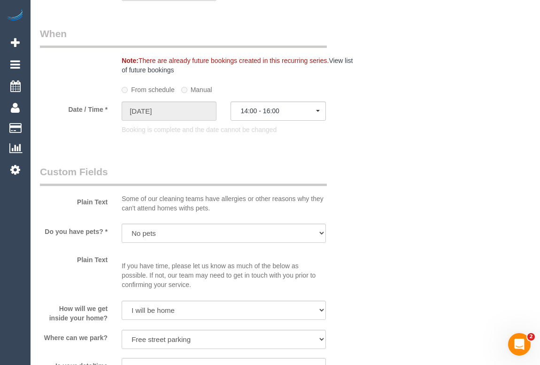
scroll to position [939, 0]
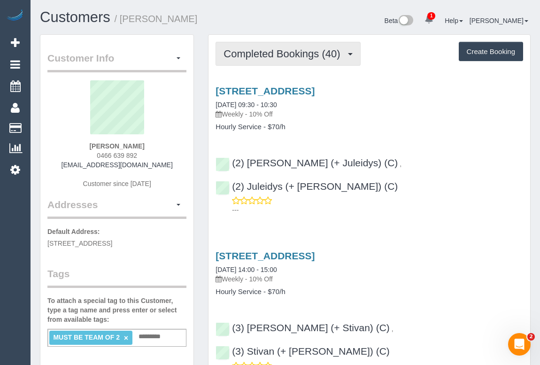
click at [278, 58] on span "Completed Bookings (40)" at bounding box center [283, 54] width 121 height 12
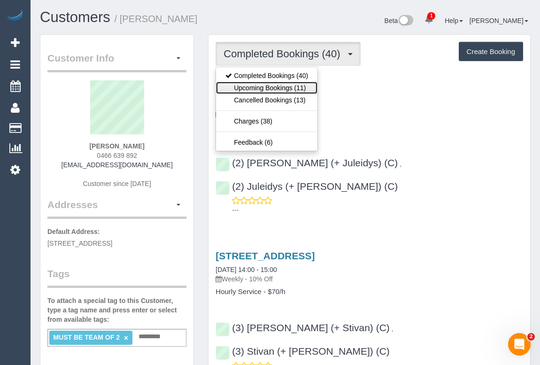
click at [277, 90] on link "Upcoming Bookings (11)" at bounding box center [266, 88] width 101 height 12
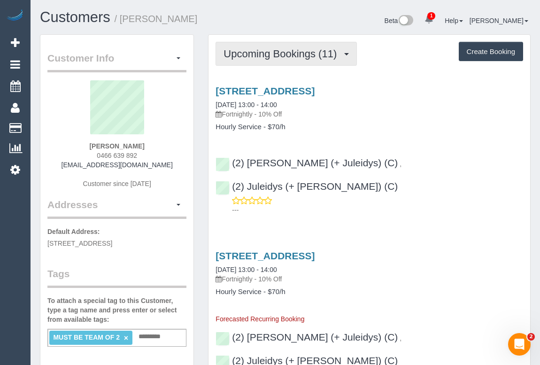
click at [289, 46] on button "Upcoming Bookings (11)" at bounding box center [285, 54] width 141 height 24
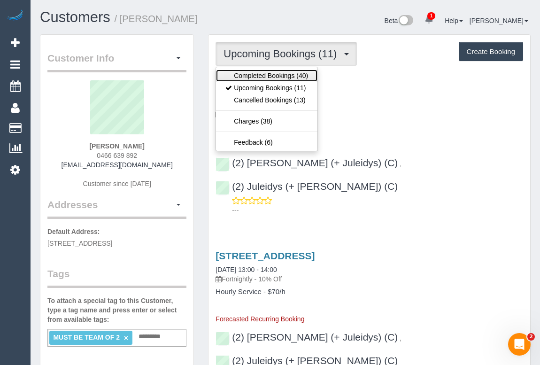
click at [281, 73] on link "Completed Bookings (40)" at bounding box center [266, 75] width 101 height 12
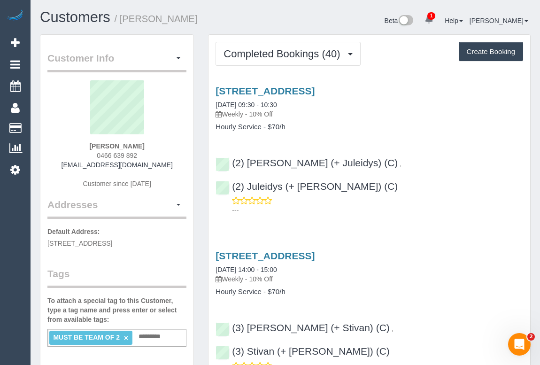
click at [380, 131] on div "3/728 Doncaster Rd, Doncaster, VIC 3108 30/08/2025 09:30 - 10:30 Weekly - 10% O…" at bounding box center [369, 147] width 322 height 141
click at [330, 105] on div "3/728 Doncaster Rd, Doncaster, VIC 3108 30/08/2025 09:30 - 10:30 Weekly - 10% O…" at bounding box center [368, 102] width 307 height 34
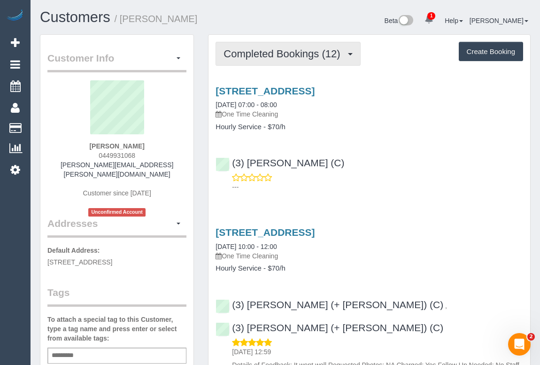
click at [271, 56] on span "Completed Bookings (12)" at bounding box center [283, 54] width 121 height 12
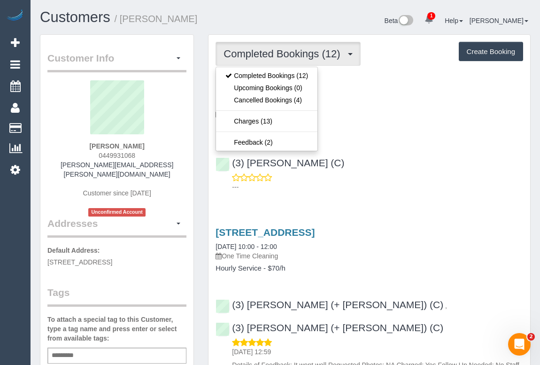
click at [427, 170] on div "(3) [PERSON_NAME] (C) ---" at bounding box center [369, 170] width 322 height 42
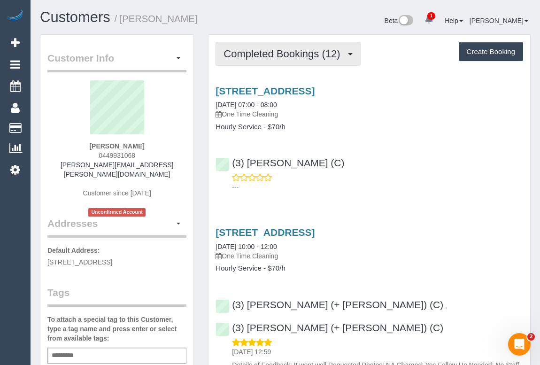
click at [249, 56] on span "Completed Bookings (12)" at bounding box center [283, 54] width 121 height 12
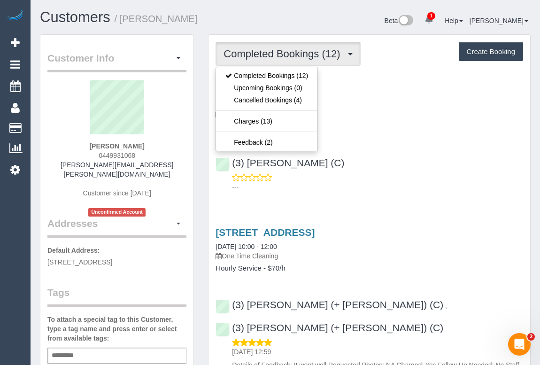
click at [394, 149] on div "(3) [PERSON_NAME] (C) ---" at bounding box center [369, 170] width 322 height 42
